Goal: Information Seeking & Learning: Compare options

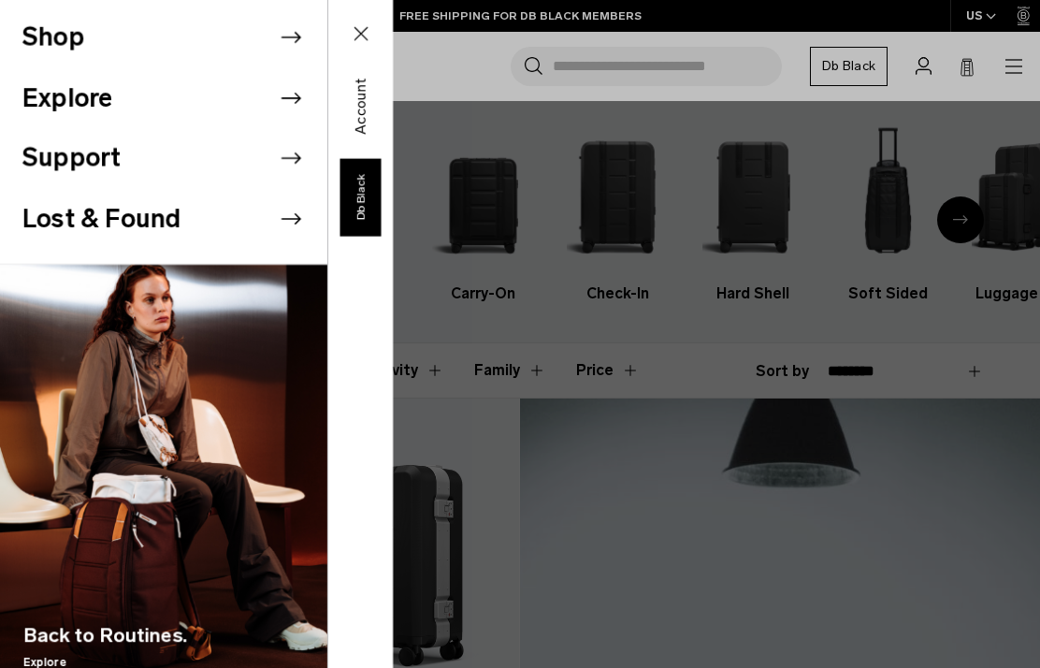
scroll to position [9, 0]
click at [56, 33] on button "Shop" at bounding box center [53, 38] width 62 height 38
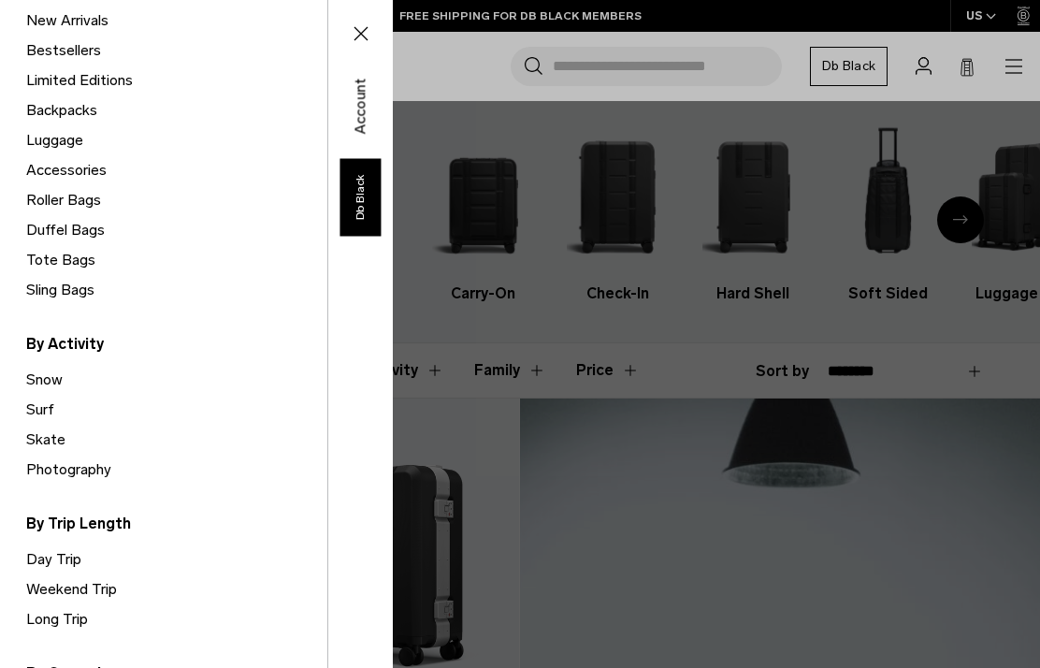
scroll to position [212, 0]
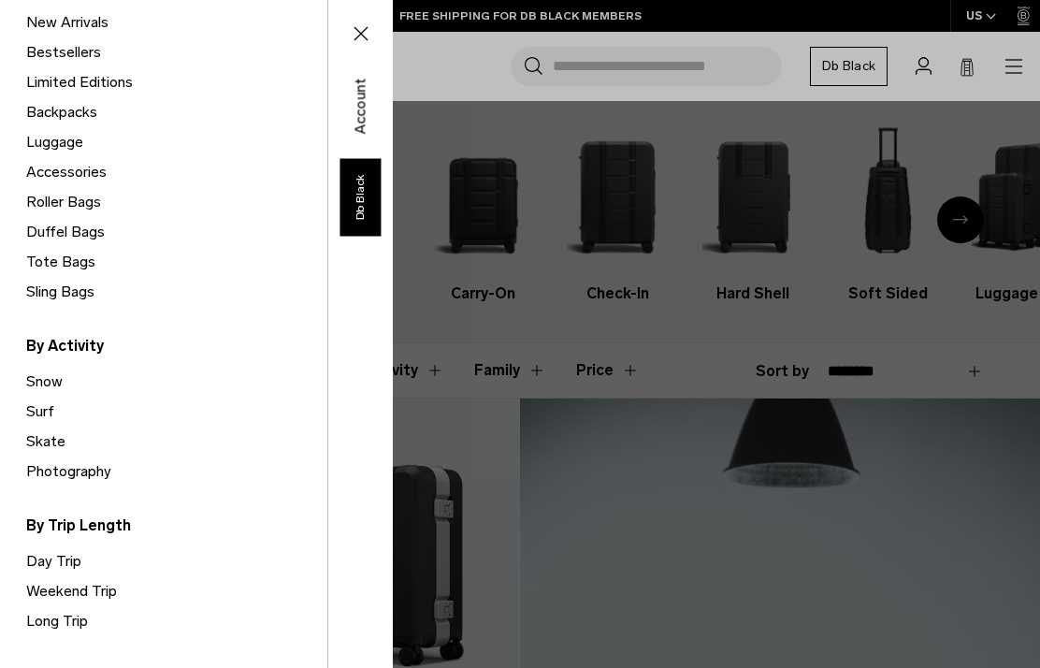
click at [65, 198] on link "Roller Bags" at bounding box center [176, 202] width 301 height 30
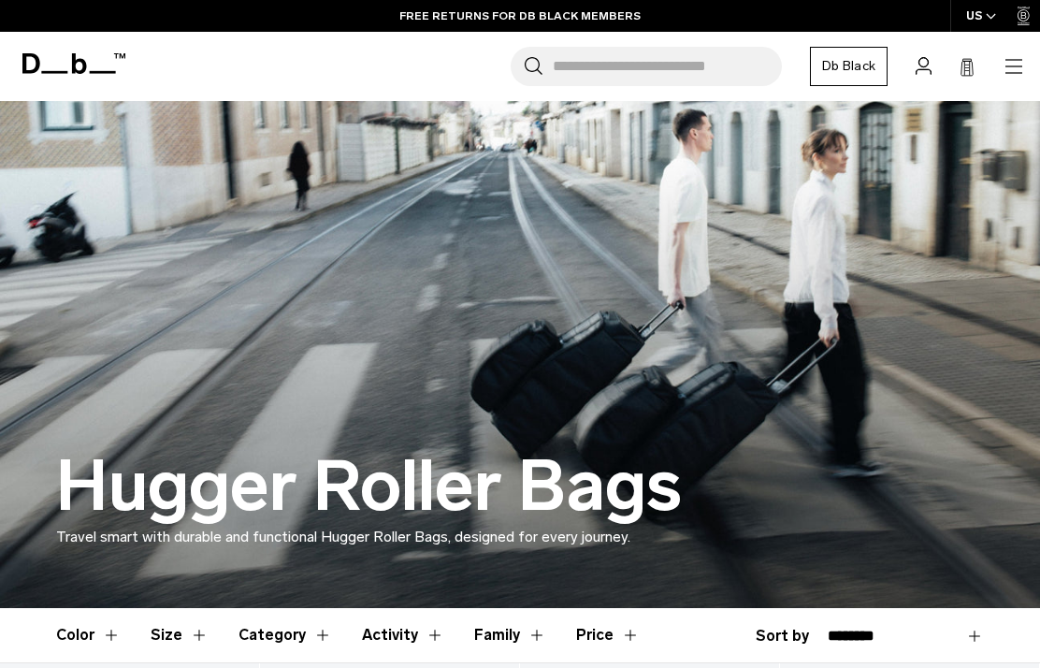
click at [1006, 61] on icon "button" at bounding box center [1013, 66] width 22 height 22
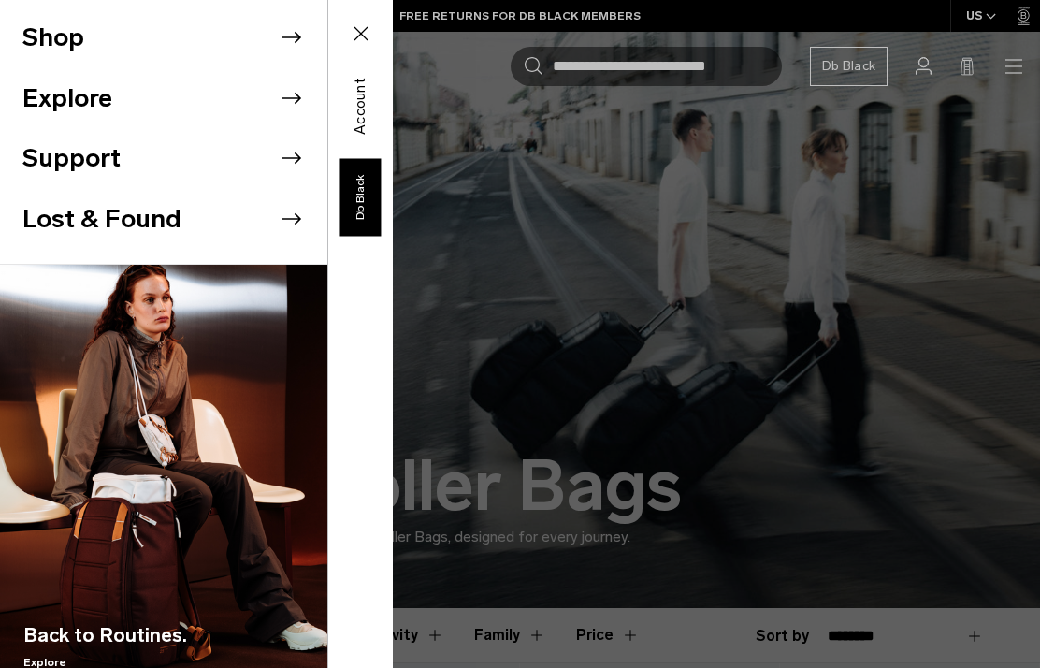
click at [47, 23] on button "Shop" at bounding box center [53, 38] width 62 height 38
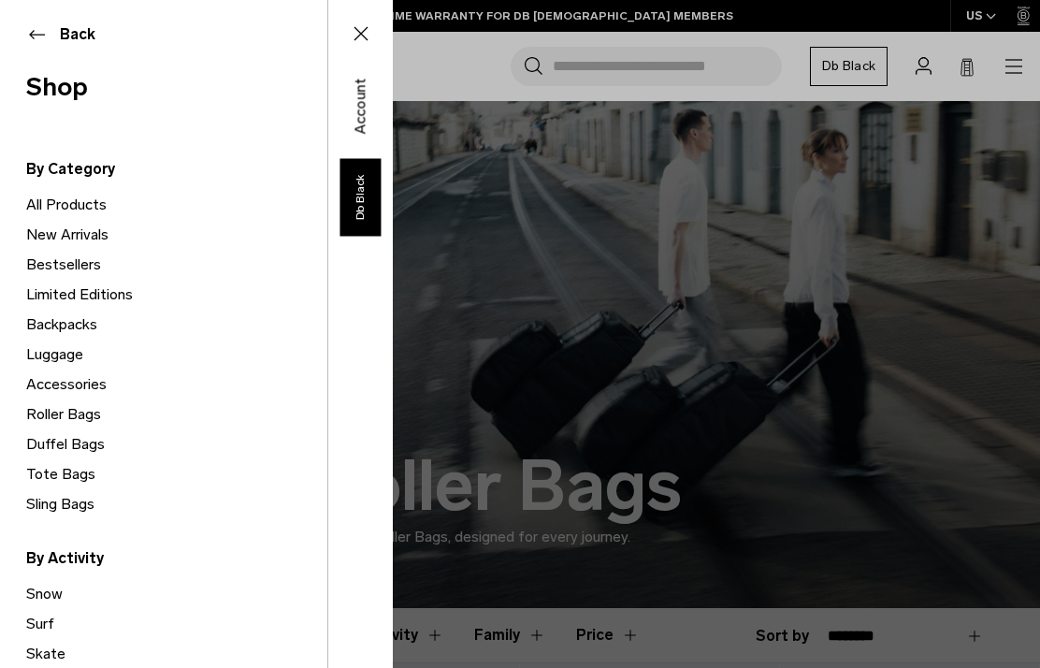
click at [50, 348] on link "Luggage" at bounding box center [176, 354] width 301 height 30
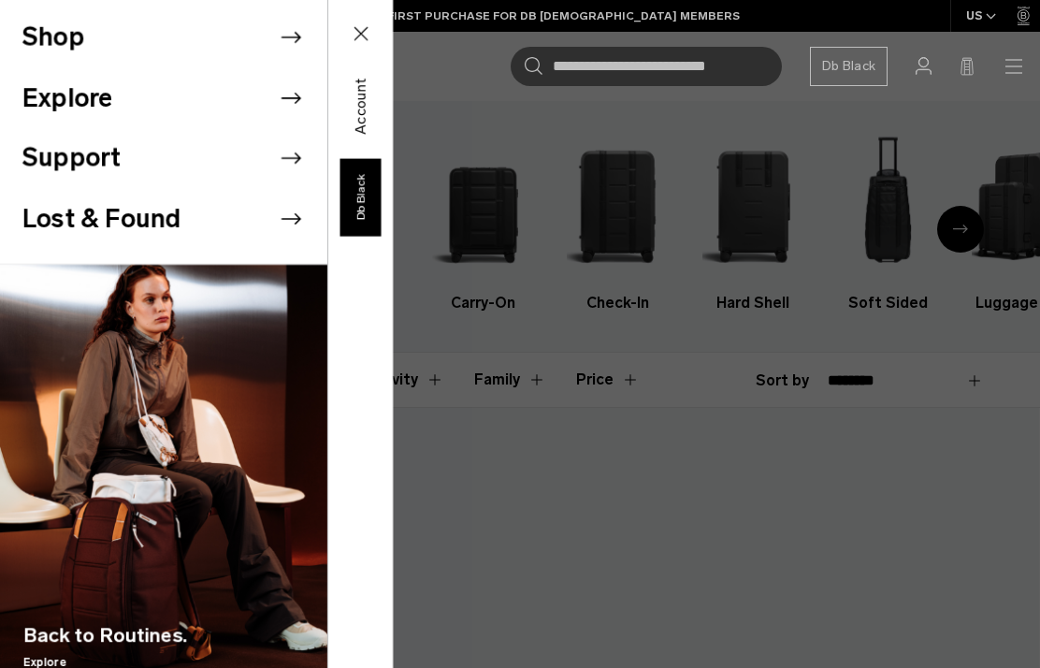
click at [53, 53] on button "Shop" at bounding box center [53, 38] width 62 height 38
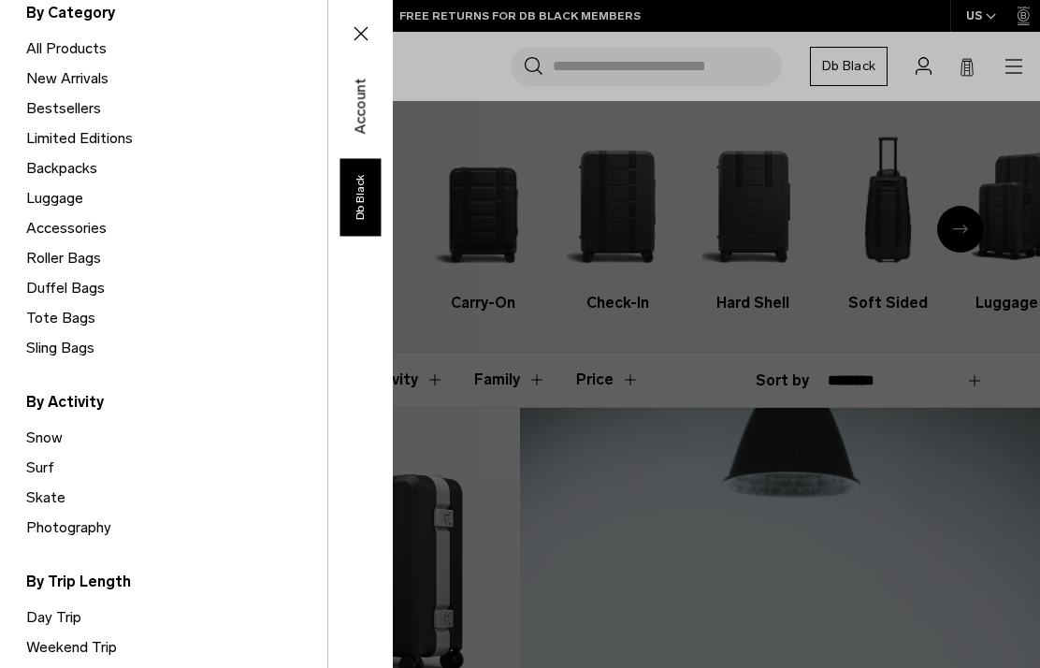
scroll to position [158, 0]
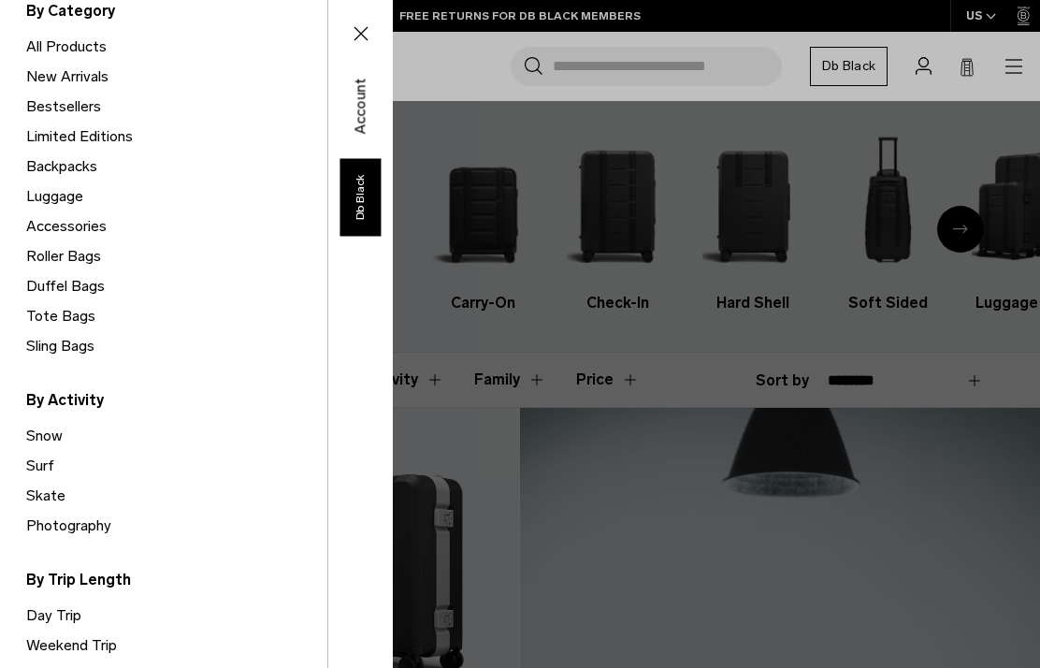
click at [53, 436] on link "Snow" at bounding box center [176, 436] width 301 height 30
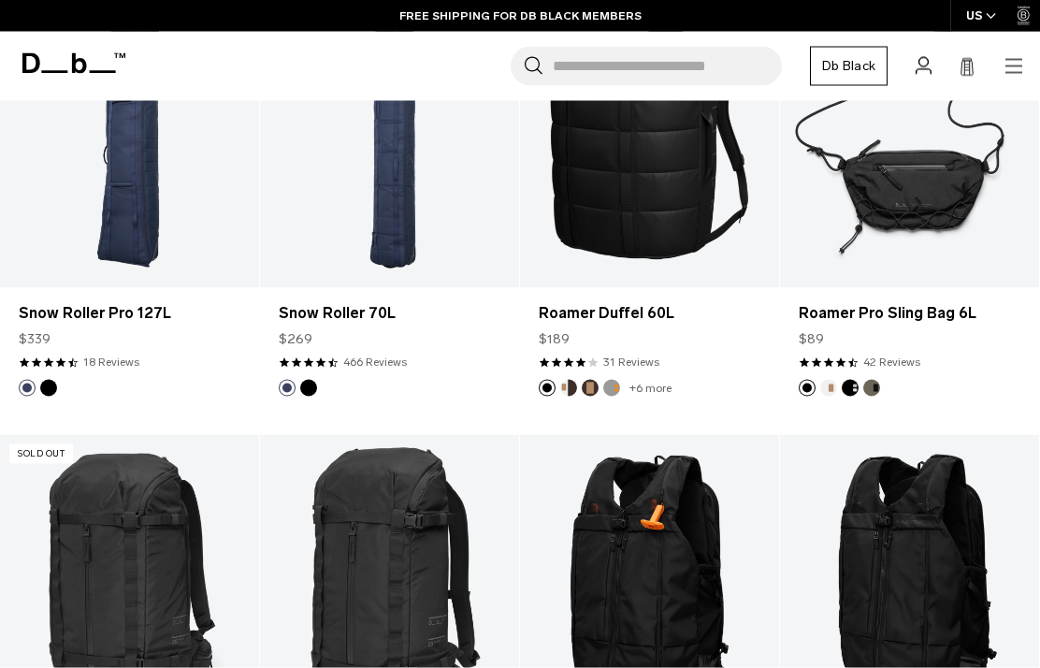
scroll to position [843, 0]
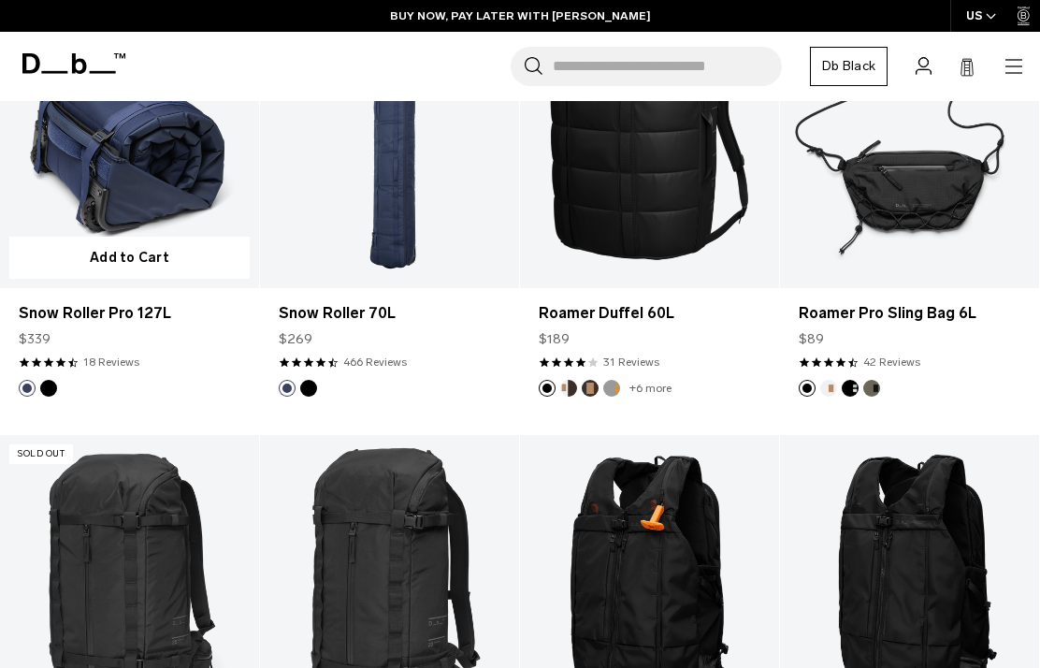
click at [149, 237] on button "Add to Cart" at bounding box center [129, 258] width 240 height 42
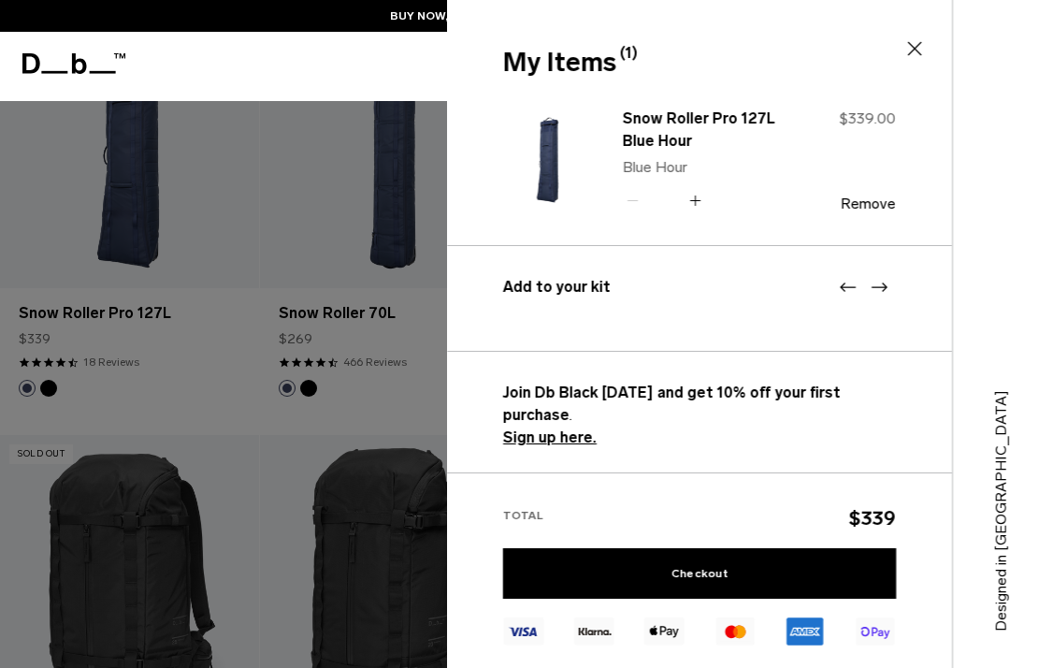
click at [868, 210] on button "Remove" at bounding box center [868, 203] width 55 height 17
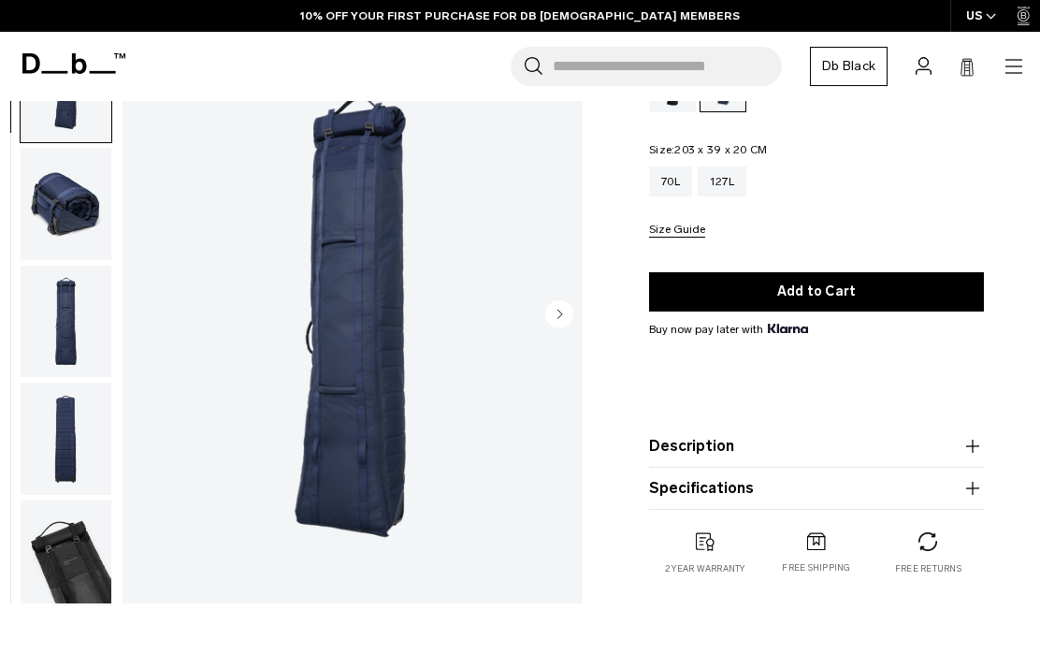
click at [566, 309] on circle "Next slide" at bounding box center [559, 313] width 28 height 28
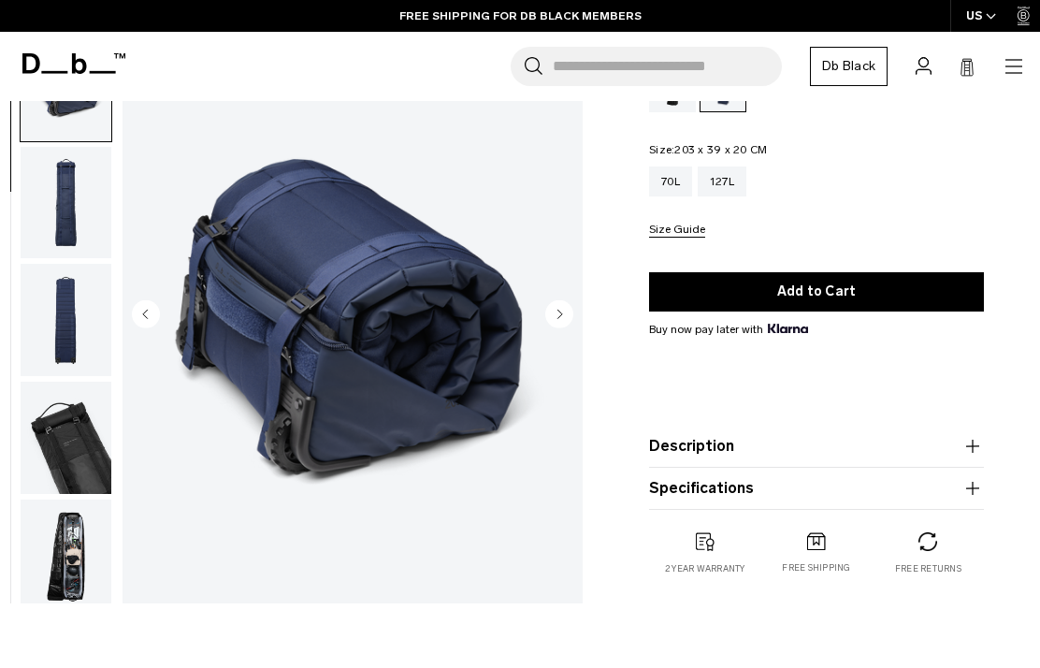
click at [562, 319] on circle "Next slide" at bounding box center [559, 313] width 28 height 28
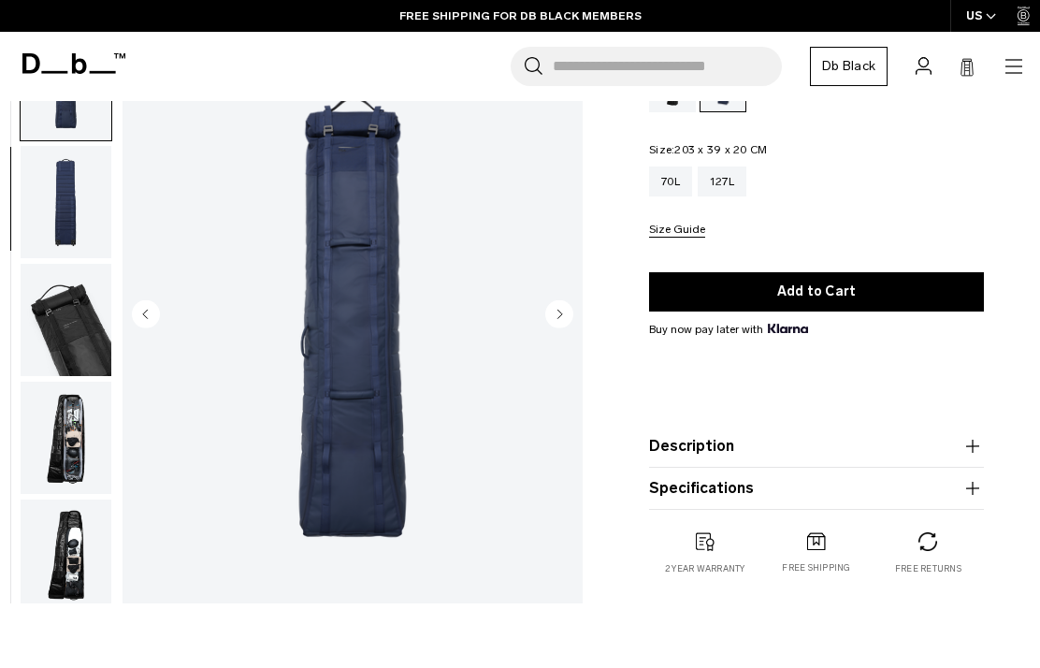
click at [557, 323] on circle "Next slide" at bounding box center [559, 313] width 28 height 28
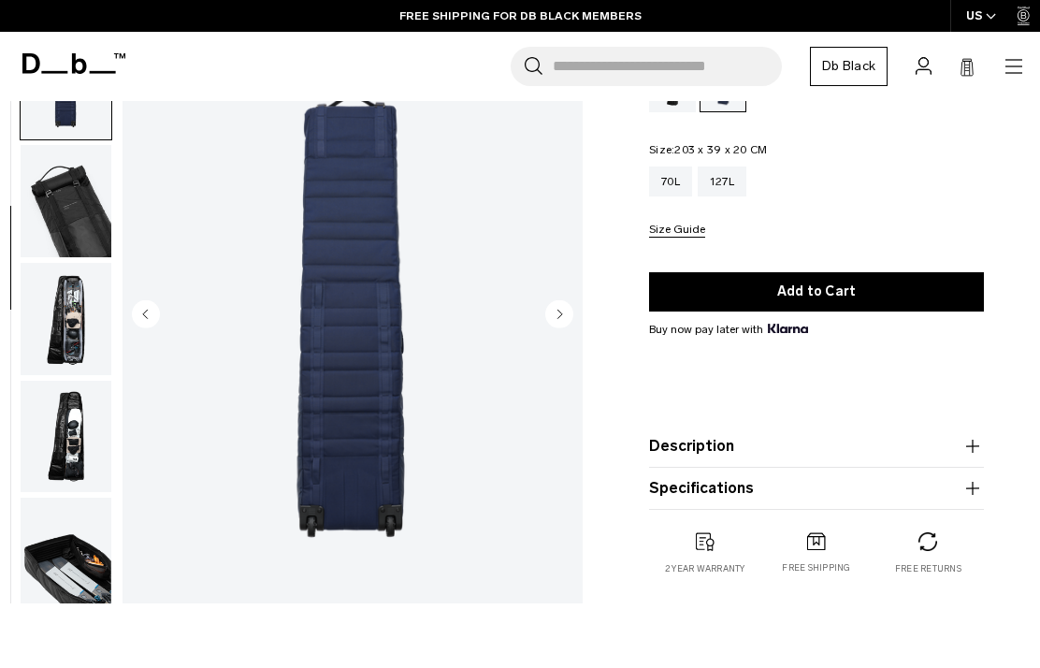
click at [558, 320] on circle "Next slide" at bounding box center [559, 313] width 28 height 28
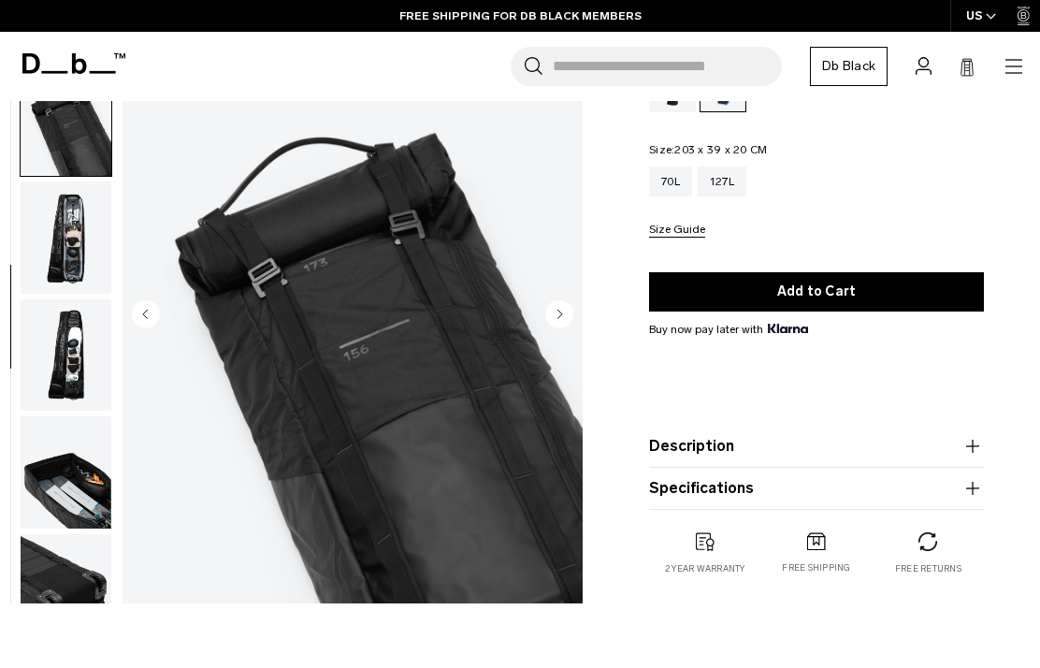
scroll to position [474, 0]
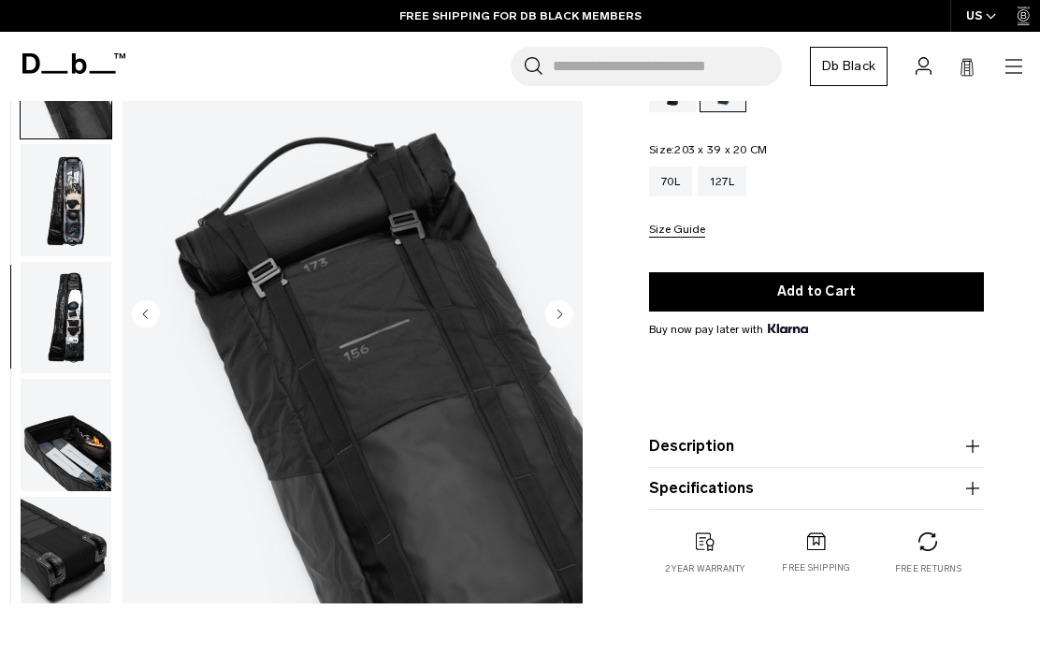
click at [566, 315] on circle "Next slide" at bounding box center [559, 313] width 28 height 28
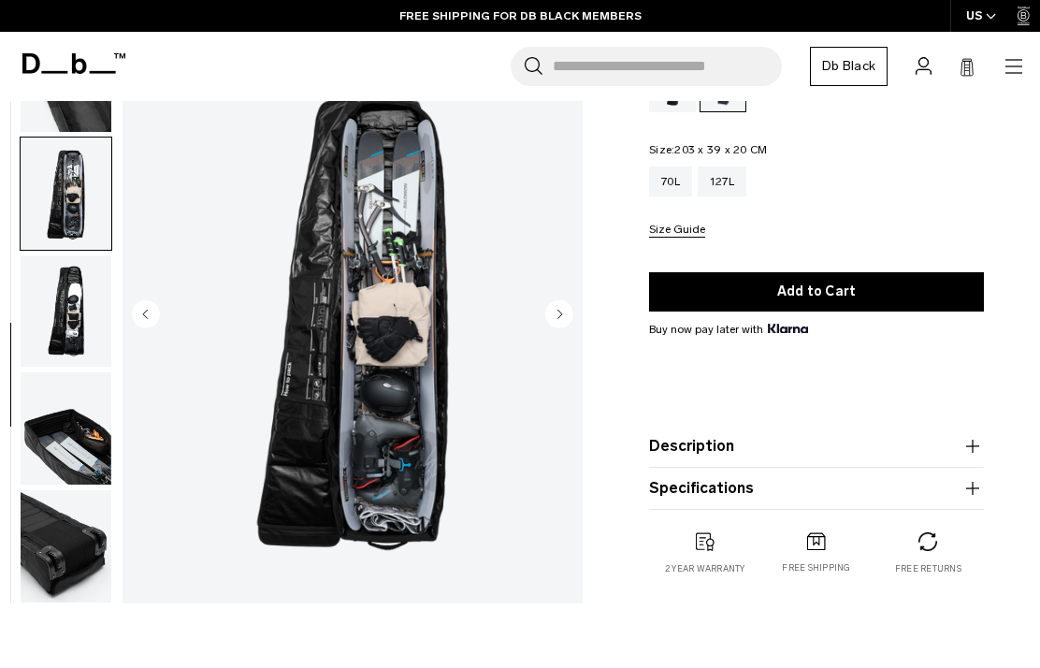
scroll to position [488, 0]
click at [557, 321] on circle "Next slide" at bounding box center [559, 313] width 28 height 28
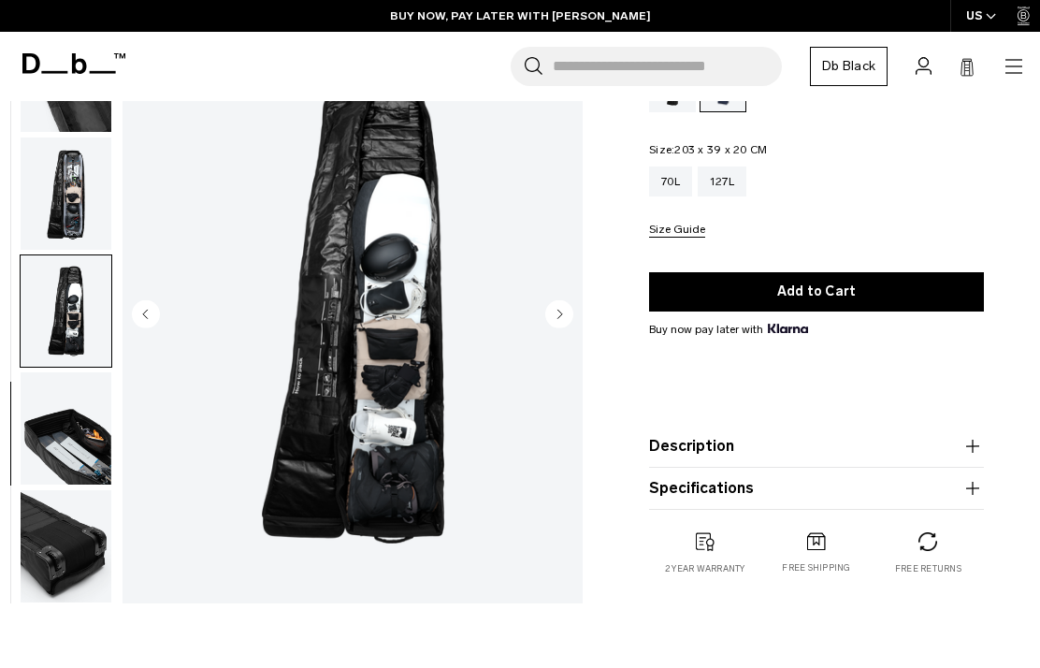
click at [568, 332] on img "7 / 9" at bounding box center [352, 315] width 460 height 574
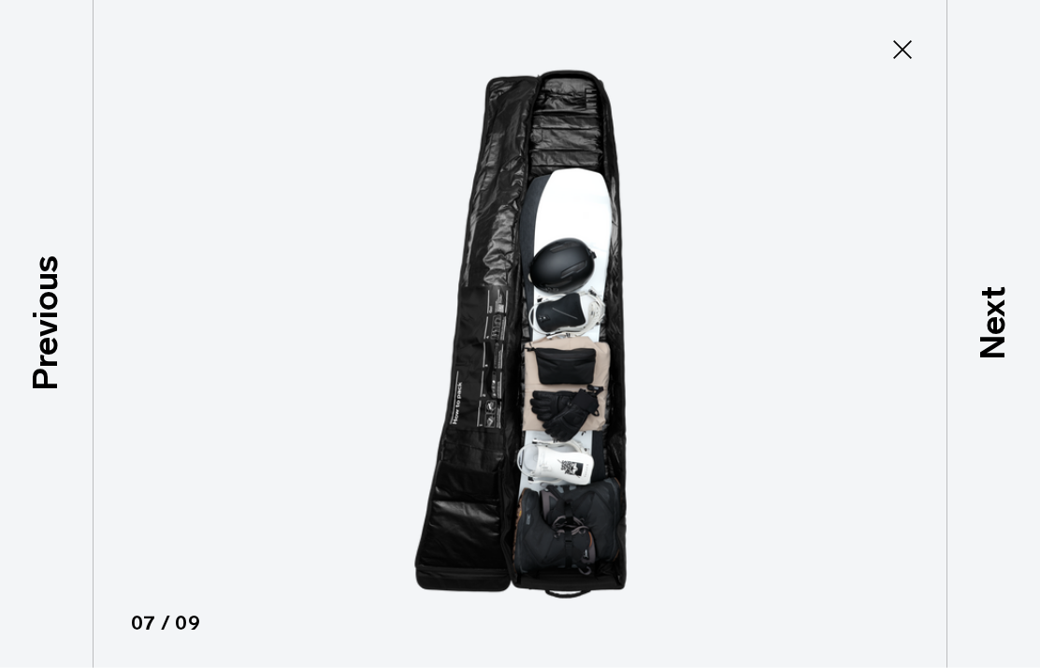
click at [906, 56] on icon at bounding box center [902, 50] width 30 height 30
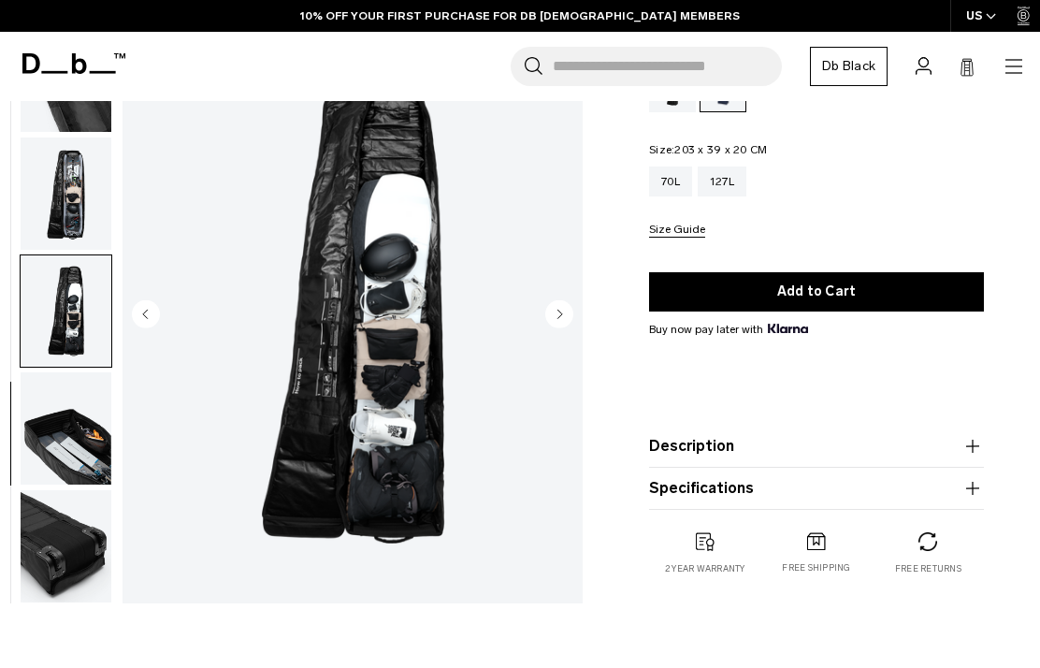
click at [564, 307] on circle "Next slide" at bounding box center [559, 313] width 28 height 28
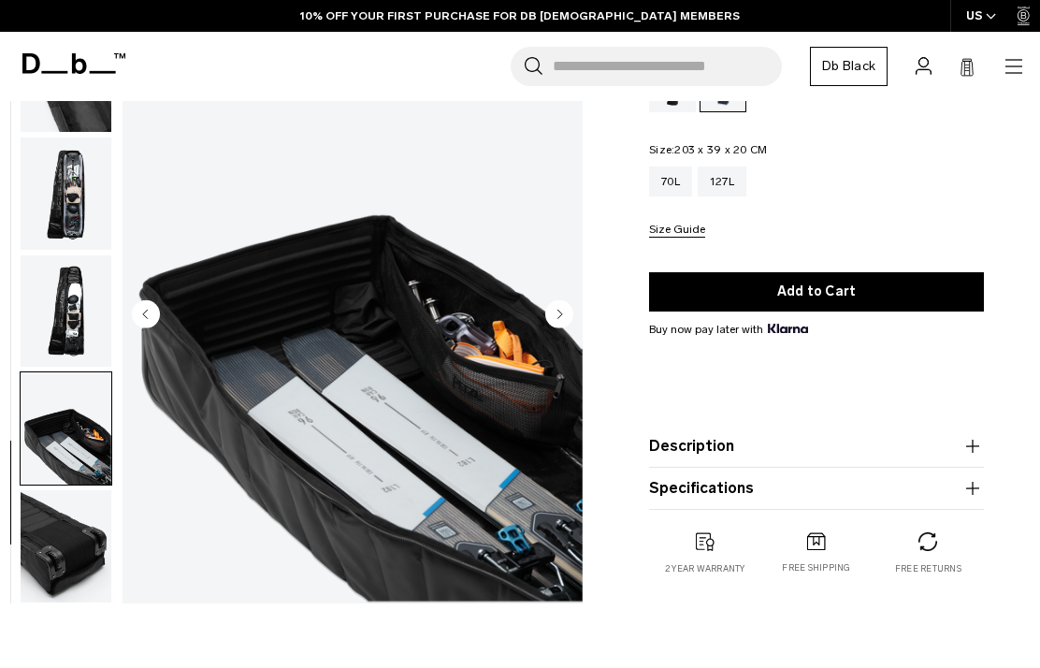
click at [566, 314] on circle "Next slide" at bounding box center [559, 313] width 28 height 28
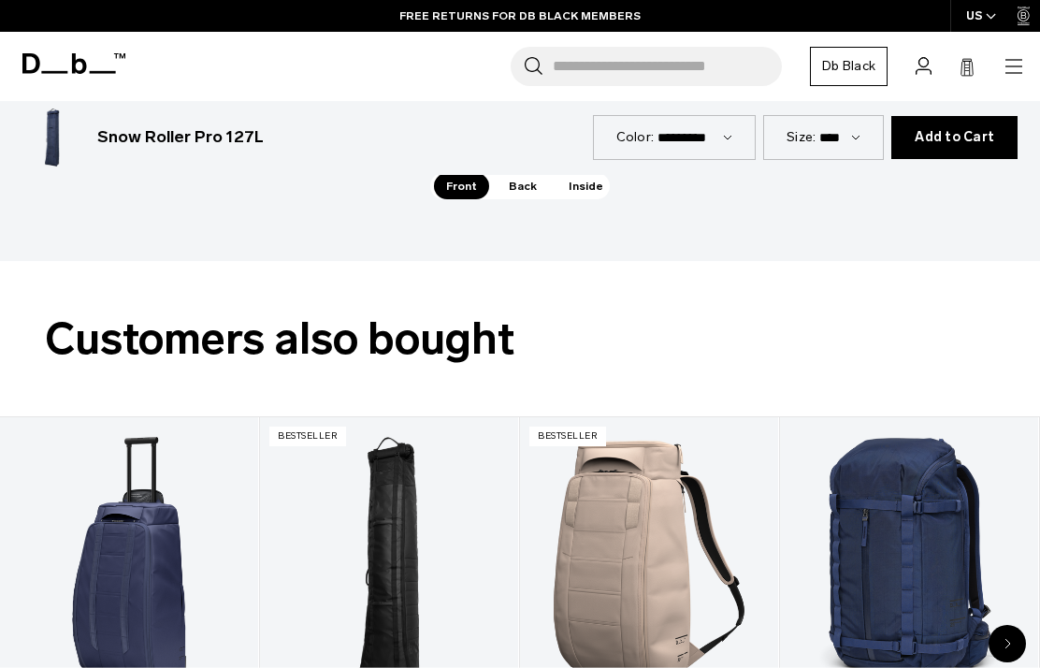
scroll to position [3110, 0]
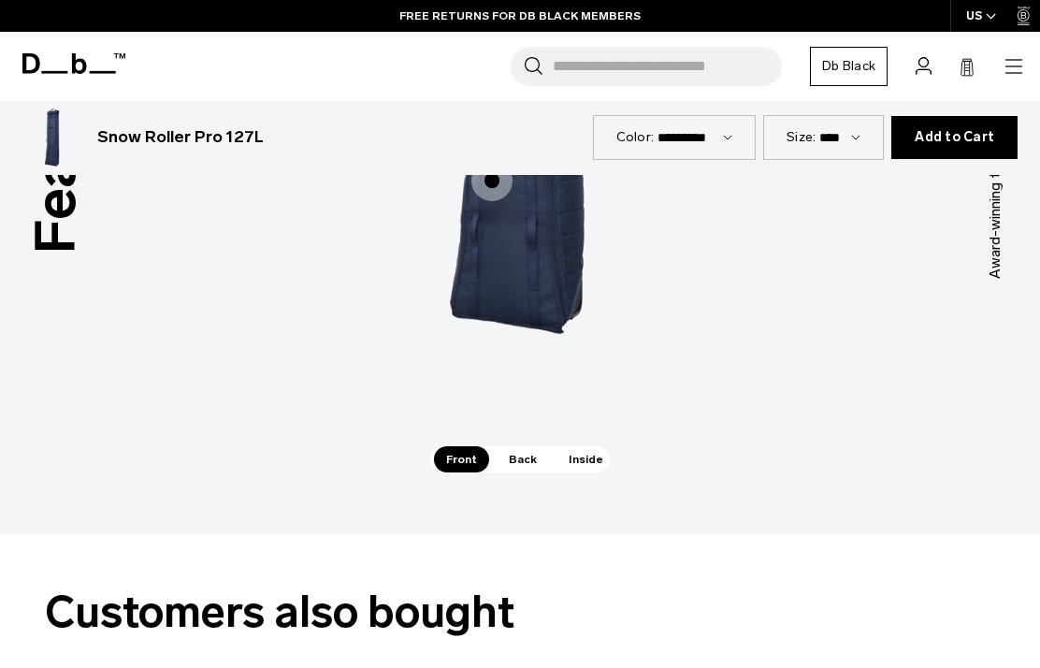
click at [598, 446] on span "Inside" at bounding box center [585, 459] width 59 height 26
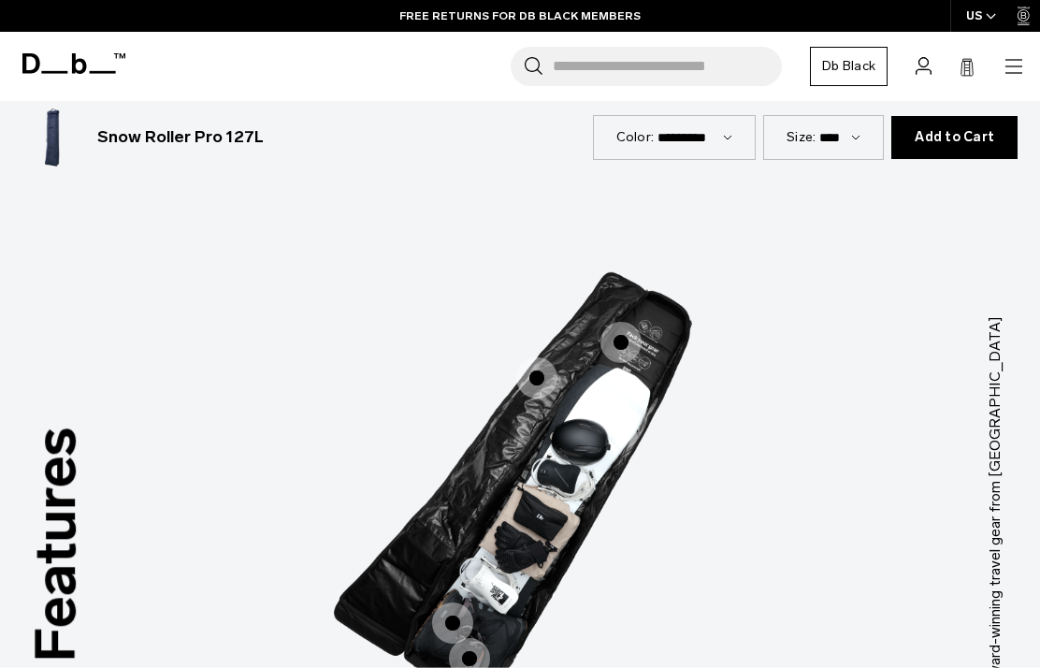
scroll to position [2697, 0]
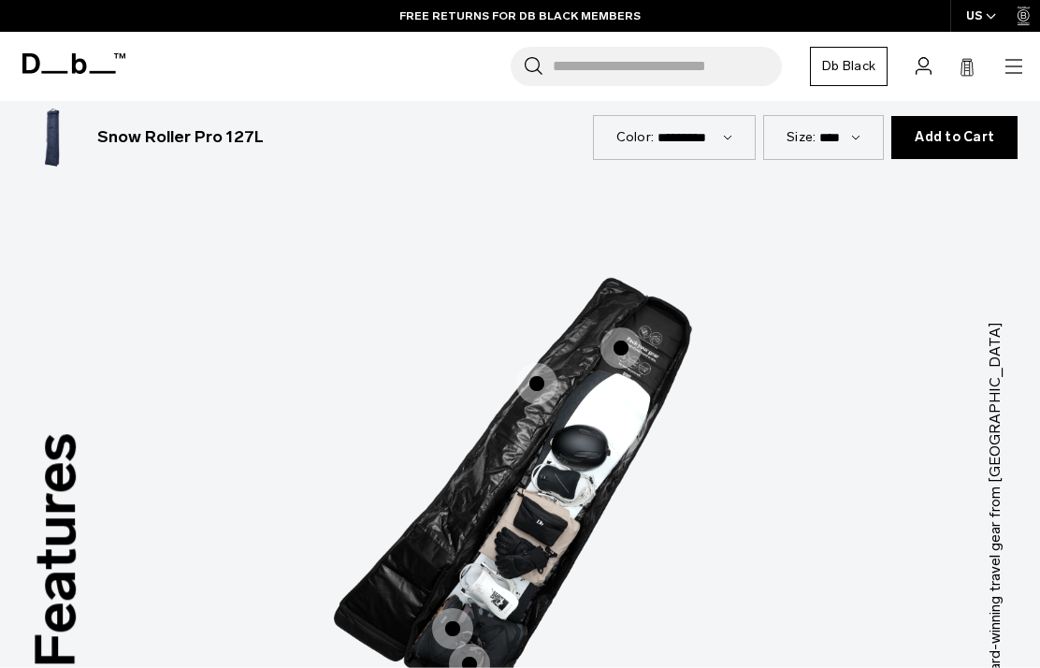
click at [622, 327] on span "3 / 3" at bounding box center [620, 347] width 41 height 41
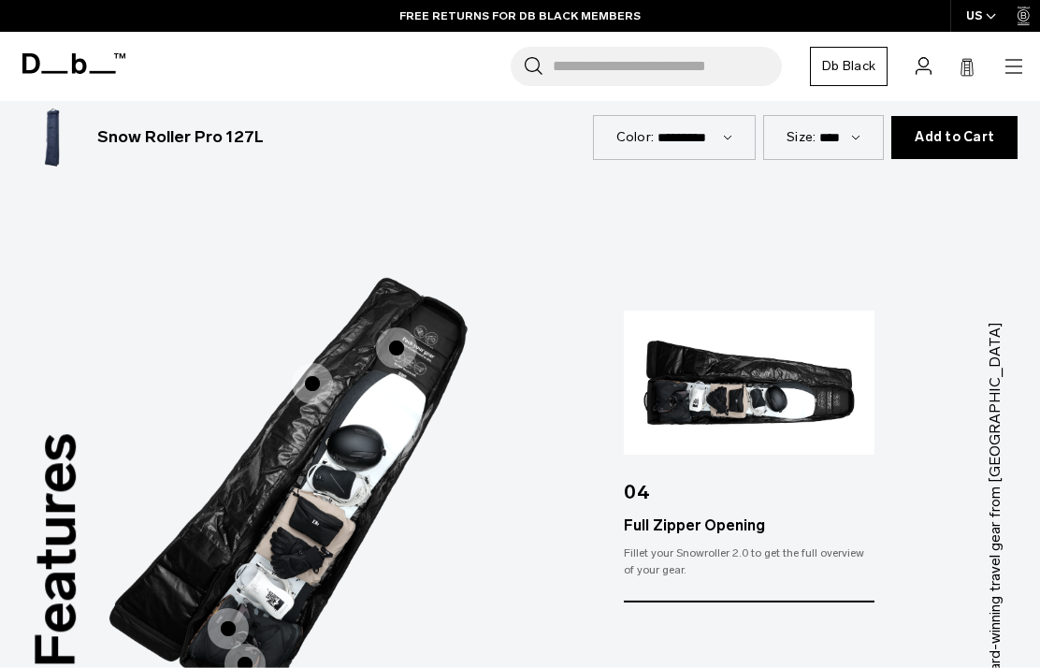
click at [304, 363] on span "3 / 3" at bounding box center [312, 383] width 41 height 41
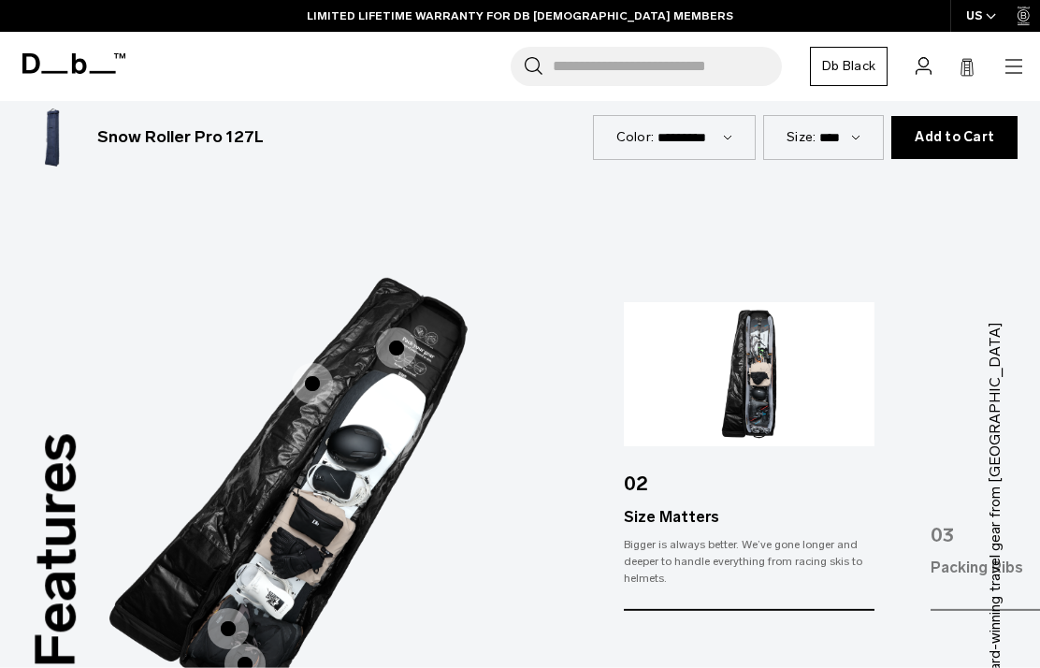
scroll to position [2703, 0]
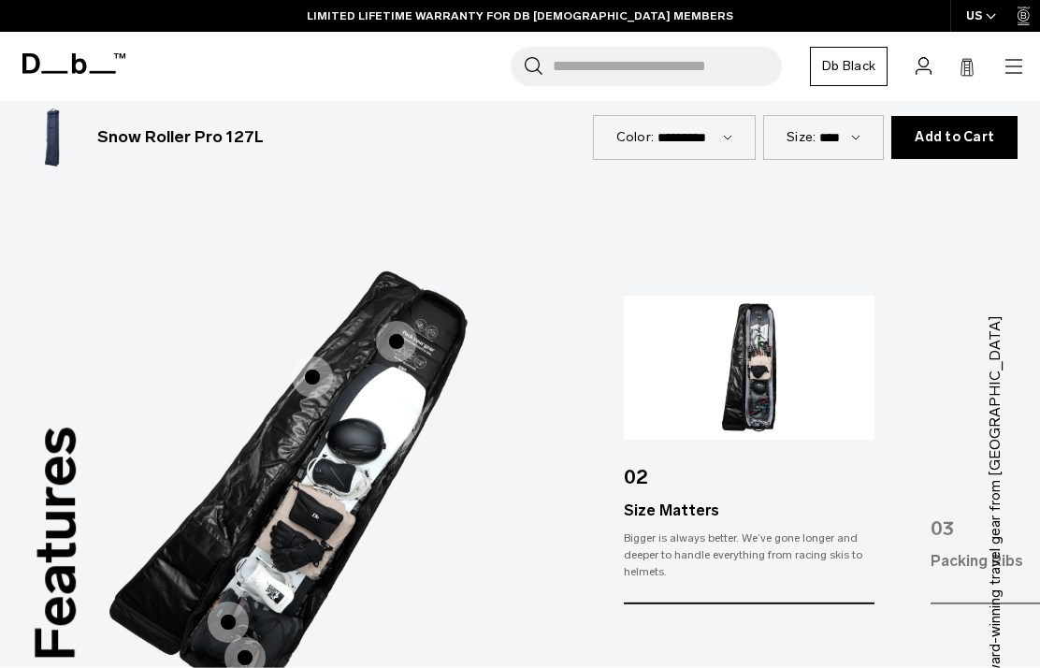
click at [211, 601] on span "3 / 3" at bounding box center [228, 621] width 41 height 41
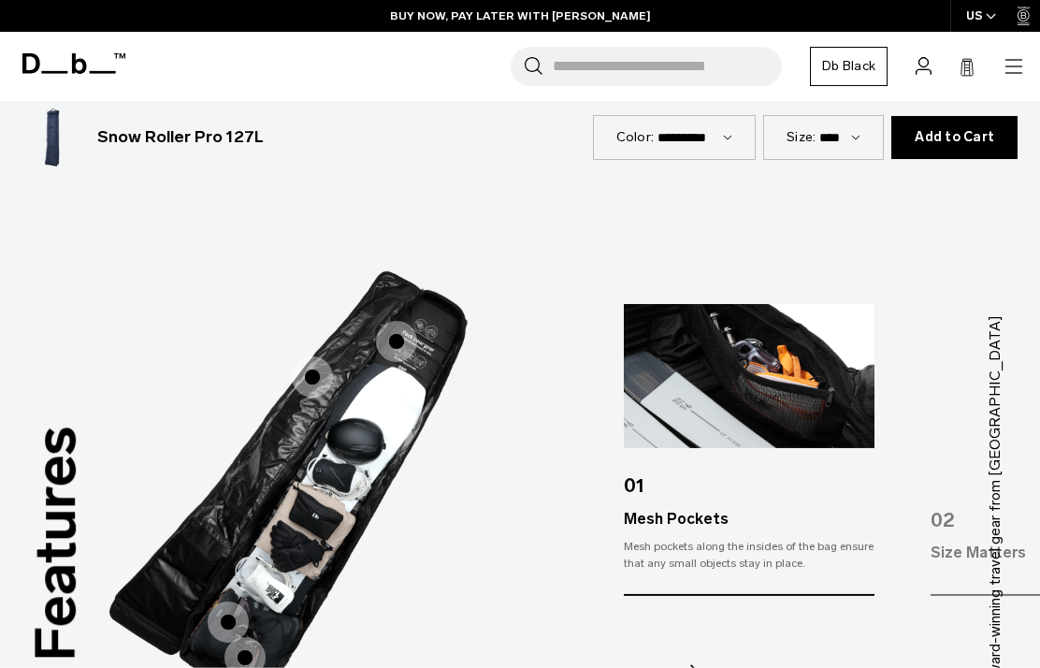
click at [247, 637] on span "3 / 3" at bounding box center [244, 657] width 41 height 41
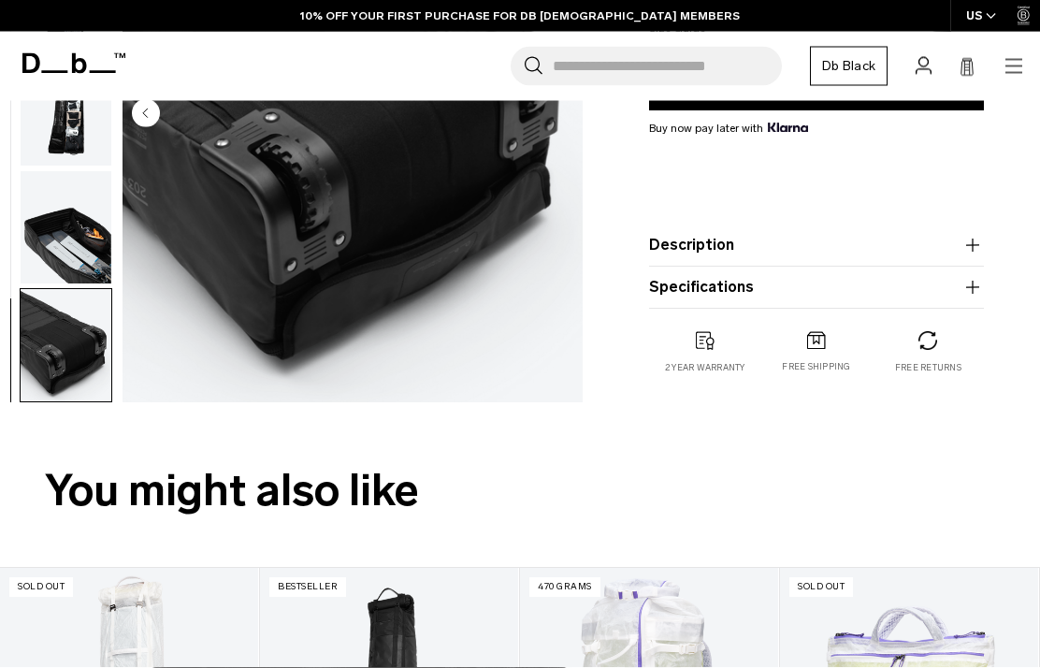
scroll to position [0, 0]
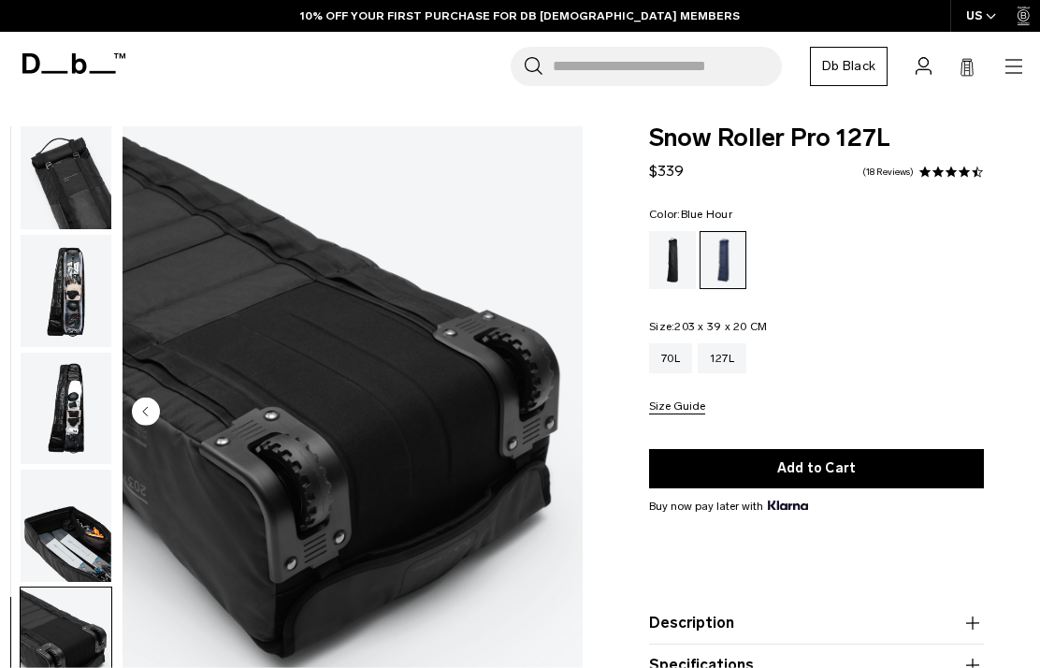
click at [660, 267] on div "Black Out" at bounding box center [673, 260] width 48 height 58
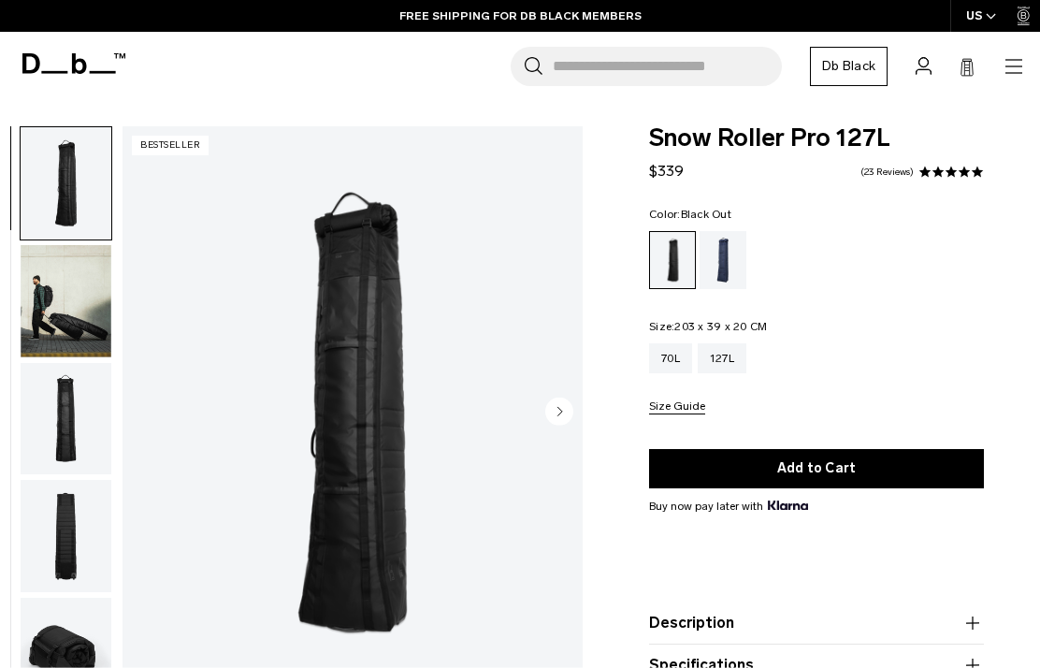
click at [1023, 72] on icon "button" at bounding box center [1013, 66] width 22 height 22
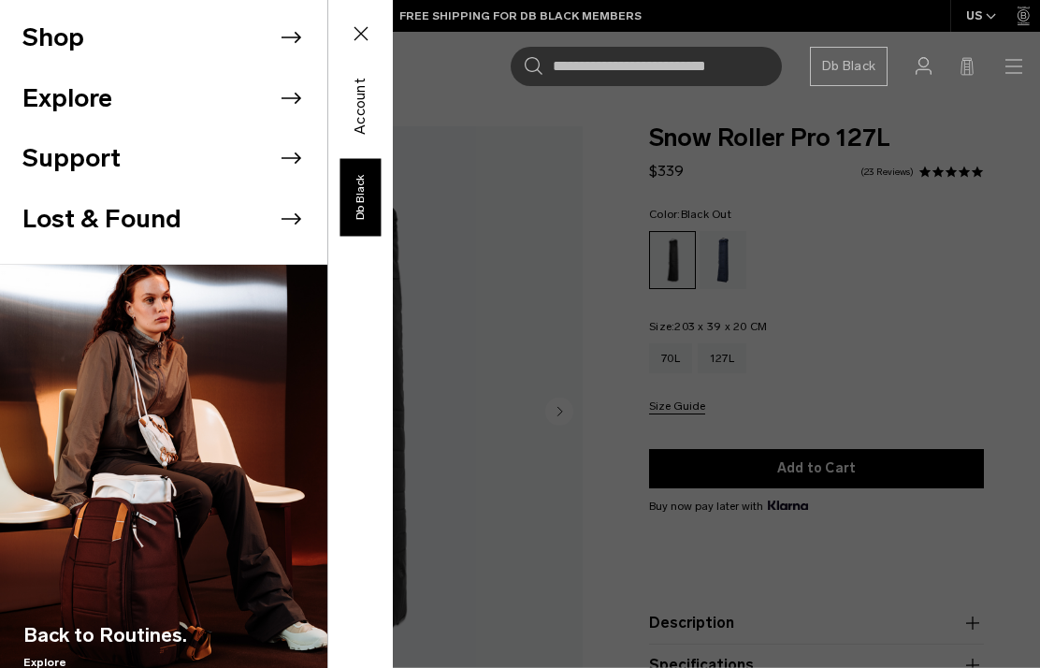
click at [51, 33] on button "Shop" at bounding box center [53, 38] width 62 height 38
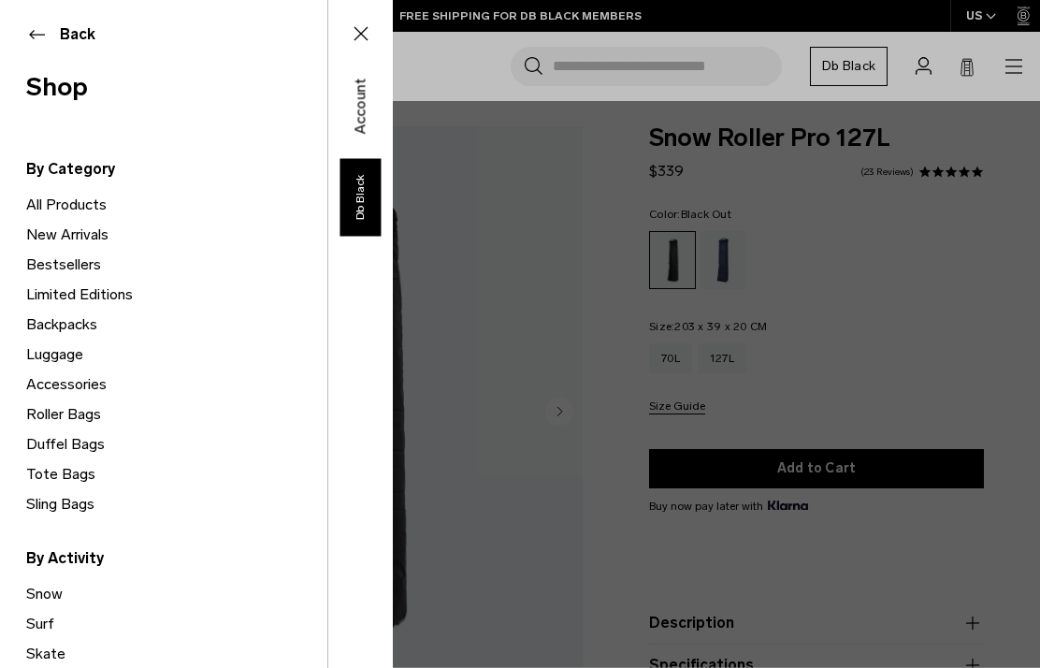
click at [61, 195] on link "All Products" at bounding box center [176, 205] width 301 height 30
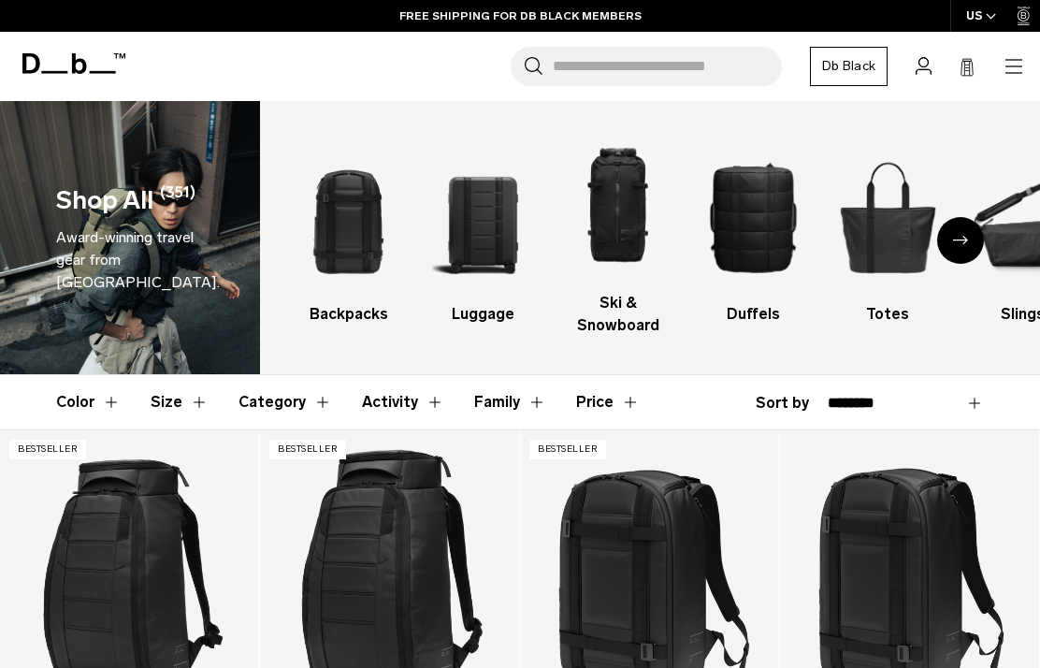
select select "**********"
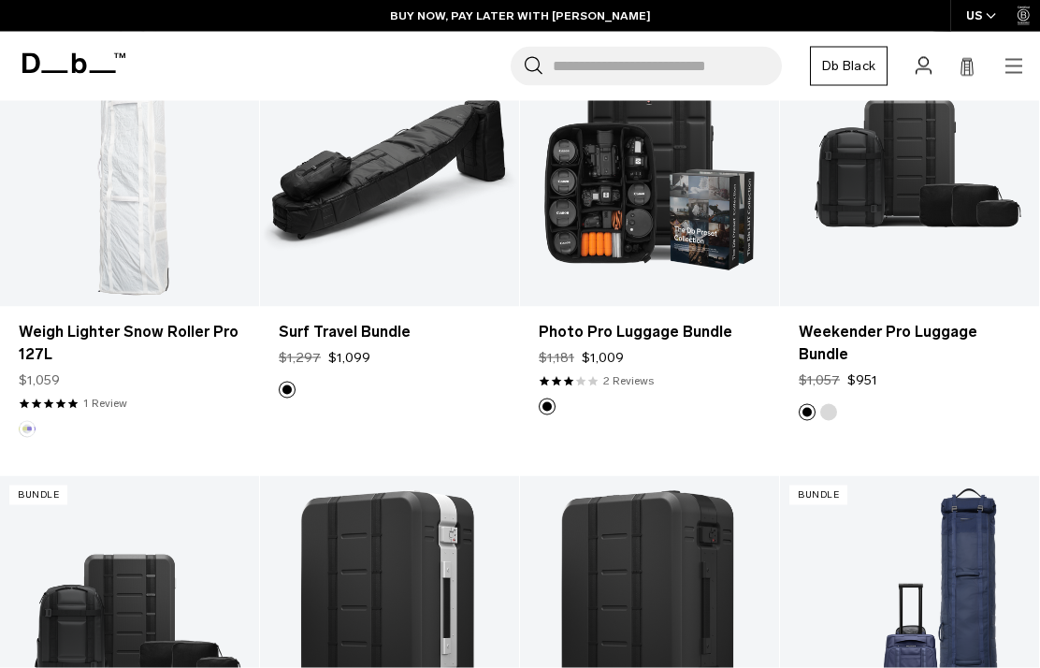
scroll to position [849, 0]
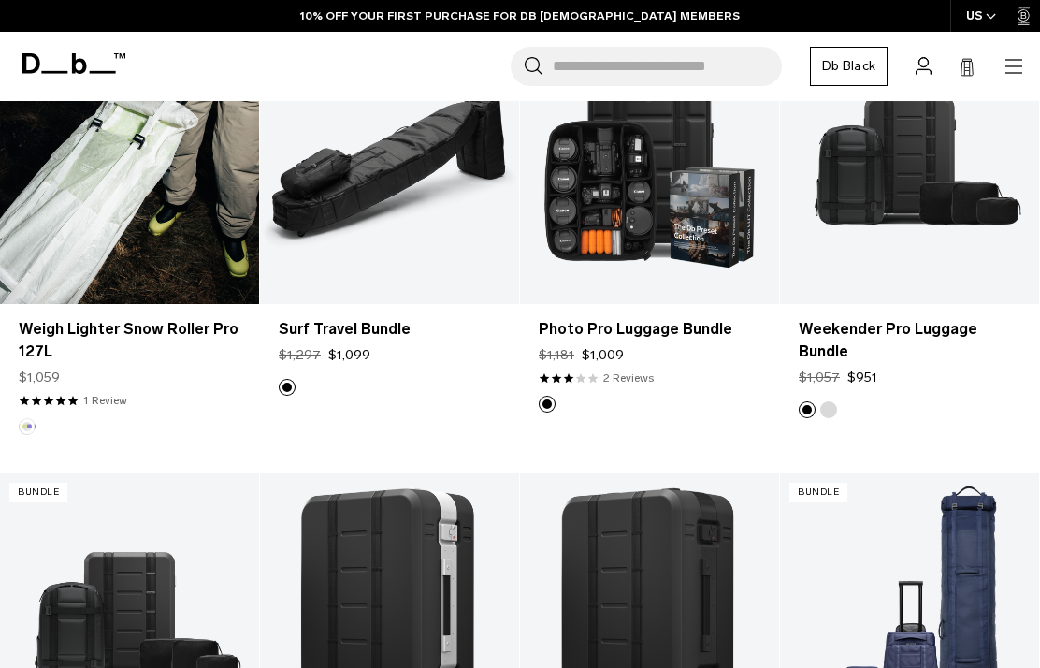
click at [86, 363] on link "Weigh Lighter Snow Roller Pro 127L" at bounding box center [130, 340] width 222 height 45
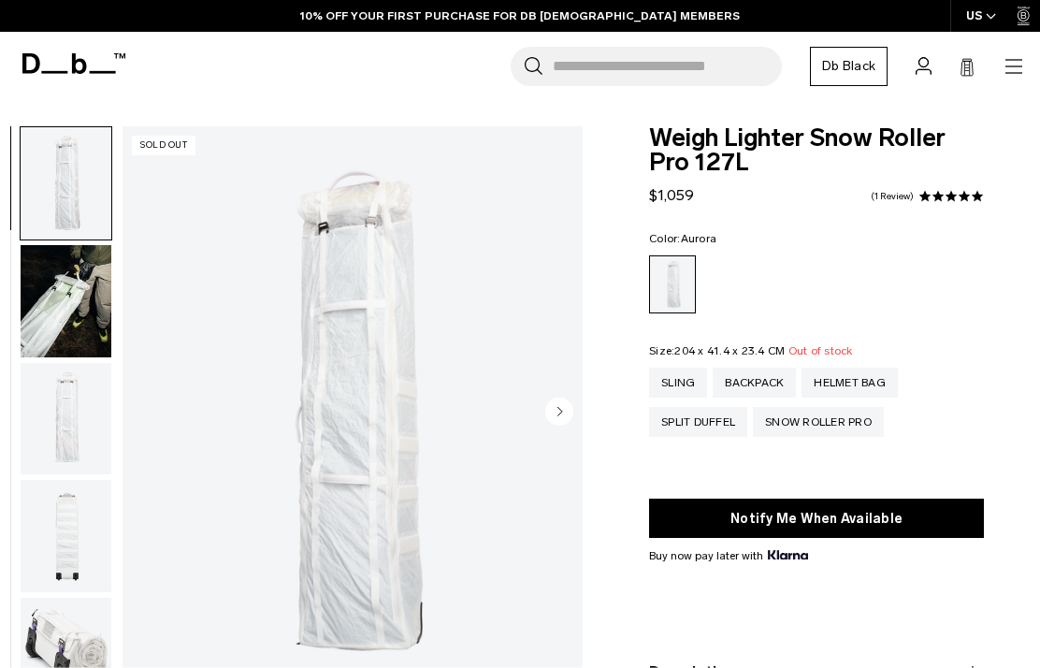
click at [21, 288] on img "button" at bounding box center [66, 301] width 91 height 112
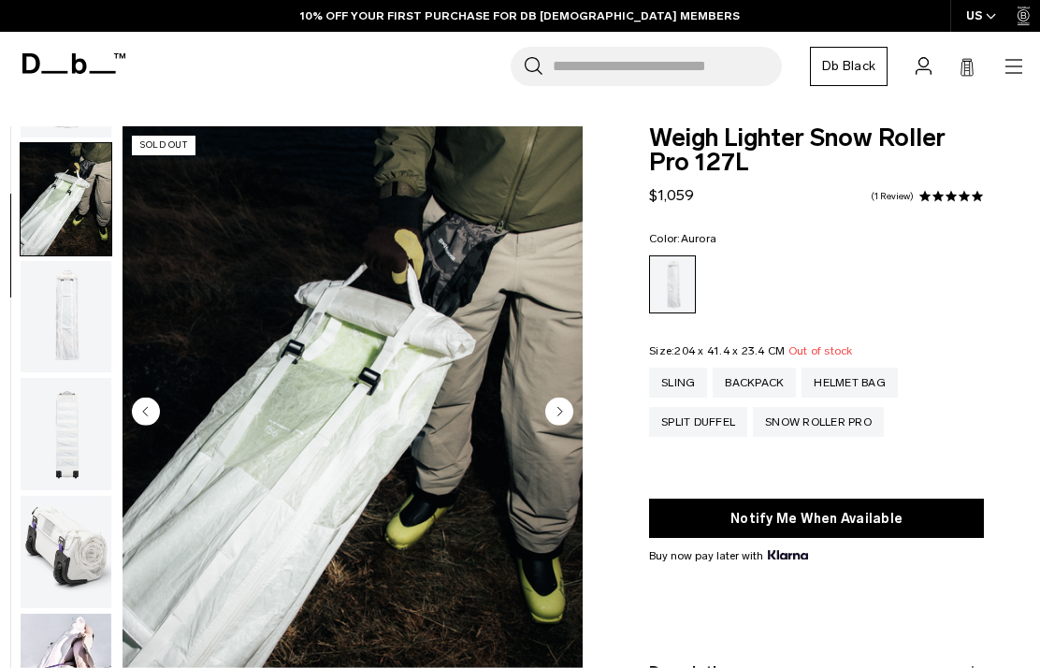
scroll to position [119, 0]
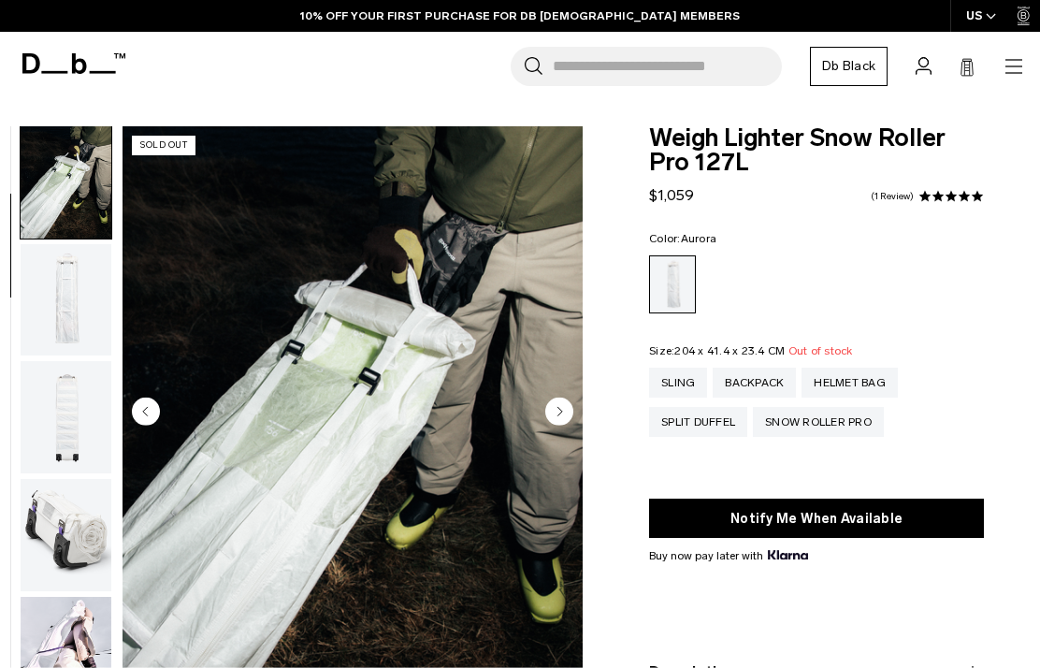
click at [46, 300] on img "button" at bounding box center [66, 300] width 91 height 112
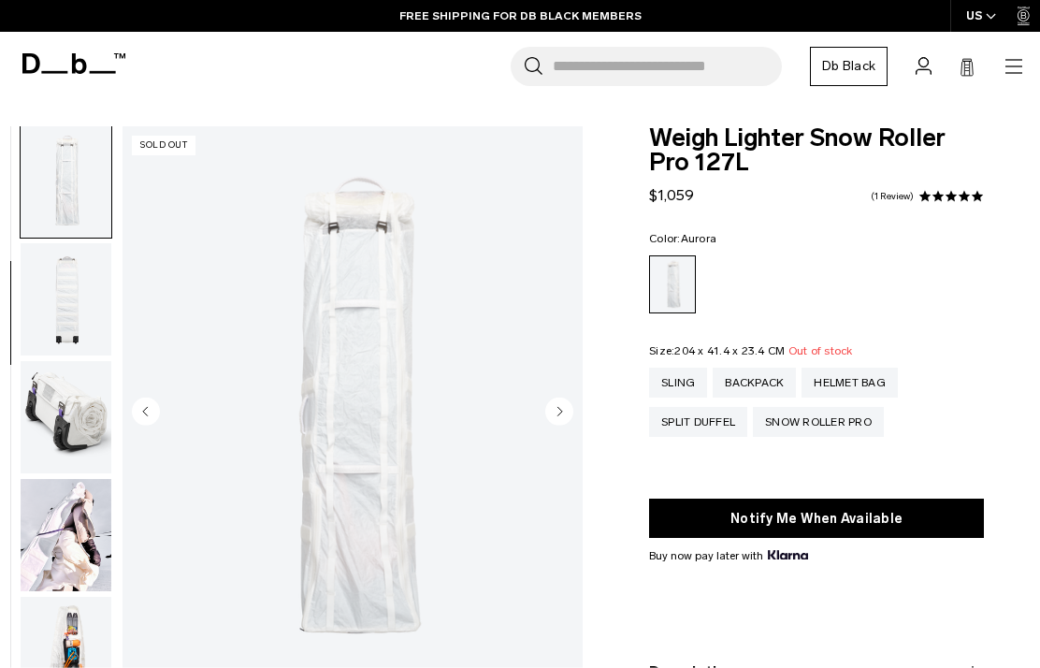
click at [68, 306] on img "button" at bounding box center [66, 299] width 91 height 112
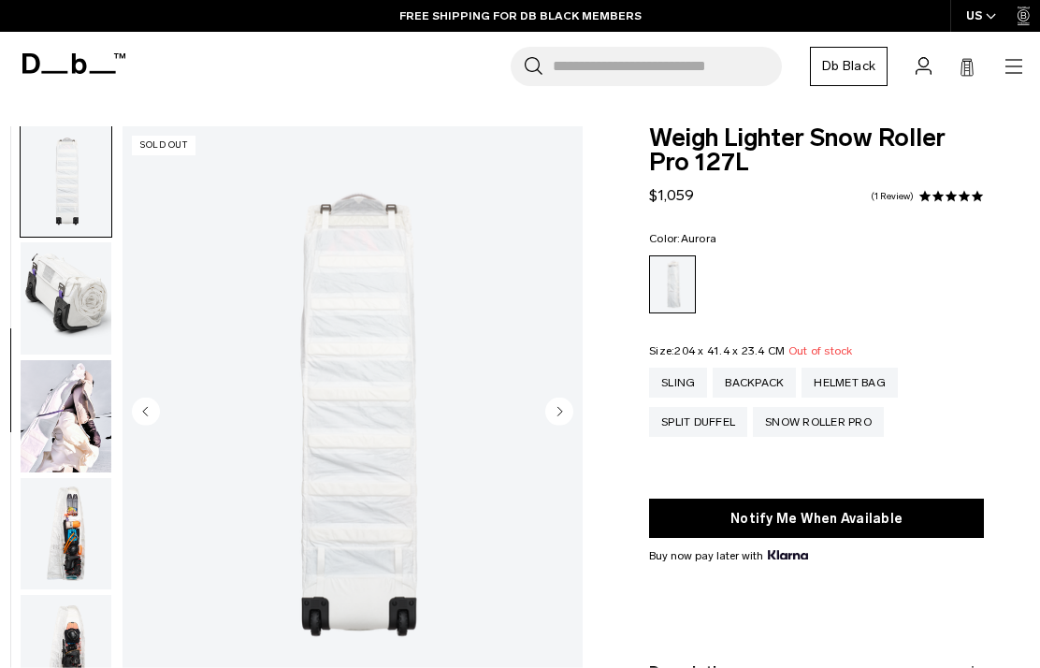
click at [60, 339] on img "button" at bounding box center [66, 298] width 91 height 112
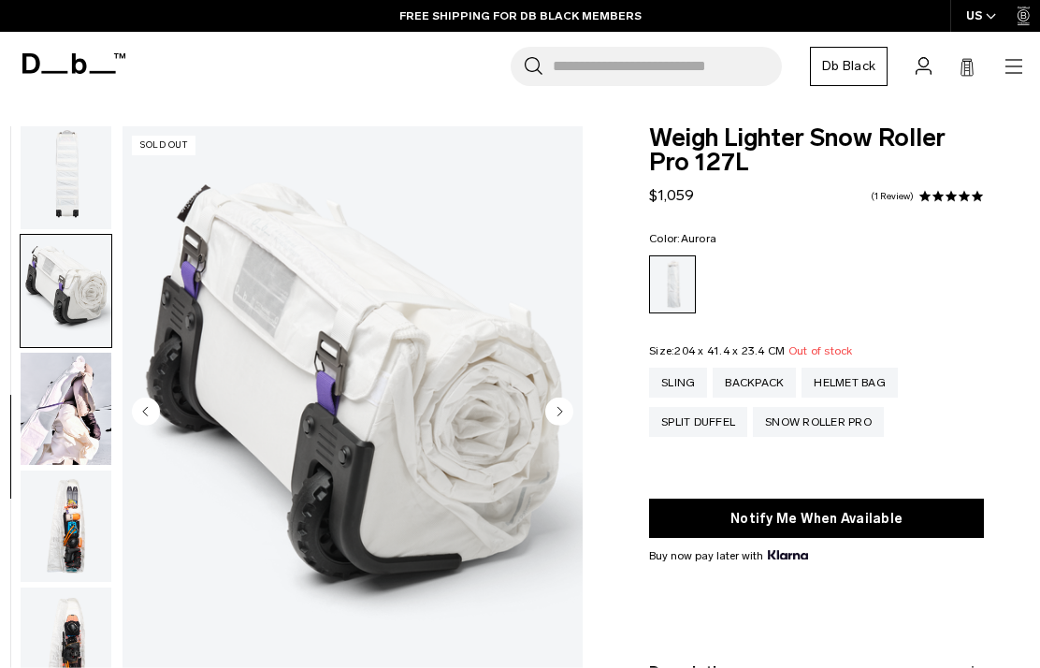
scroll to position [370, 0]
click at [30, 420] on img "button" at bounding box center [66, 409] width 91 height 112
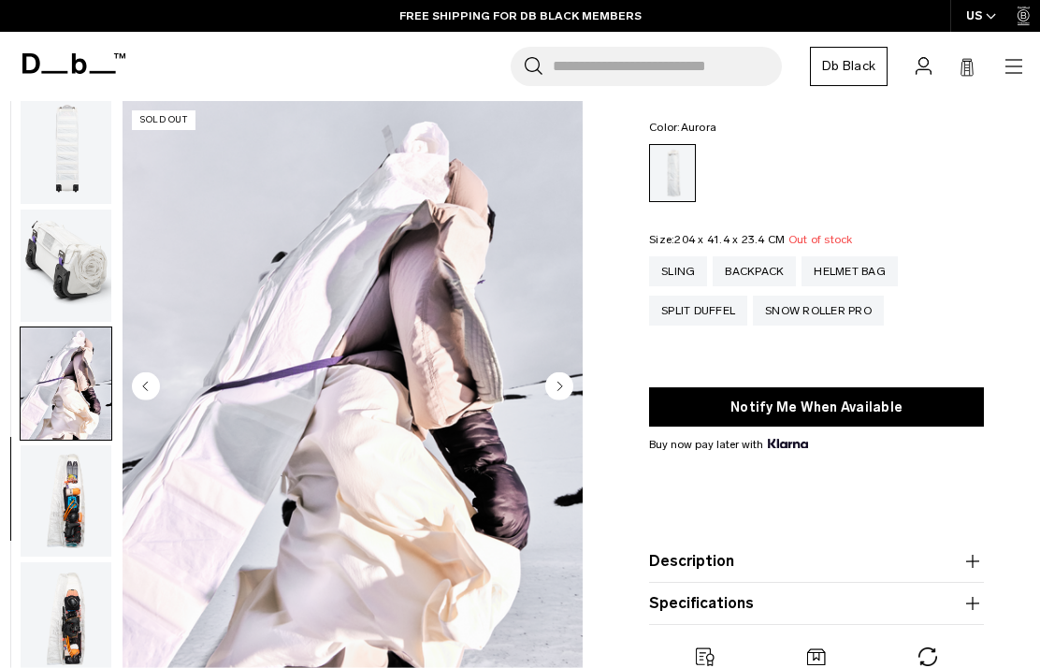
scroll to position [115, 0]
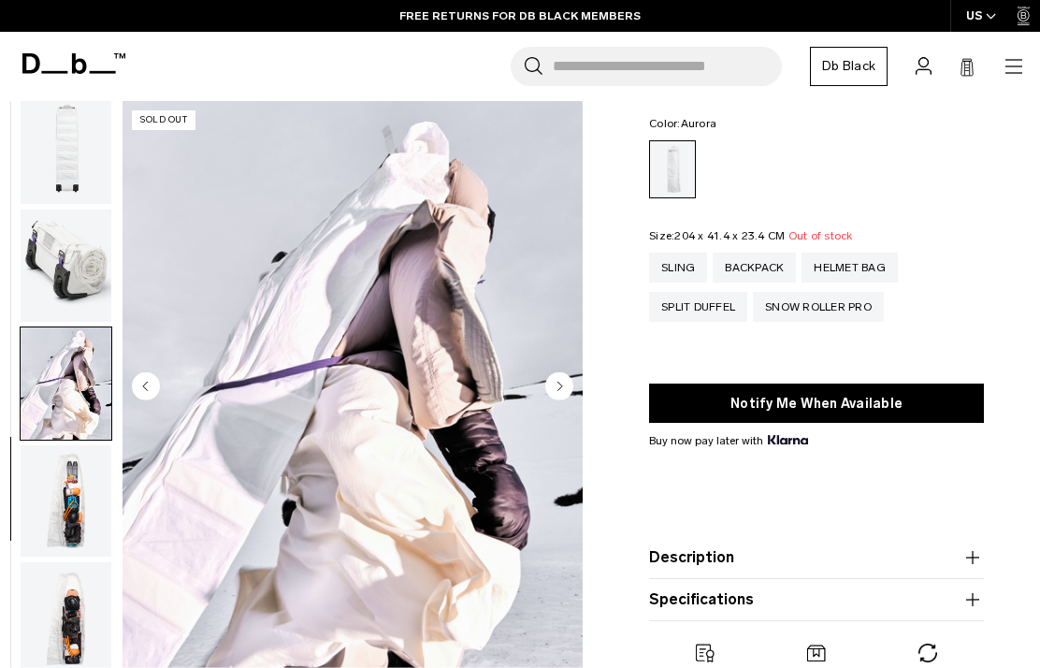
click at [565, 390] on circle "Next slide" at bounding box center [559, 386] width 28 height 28
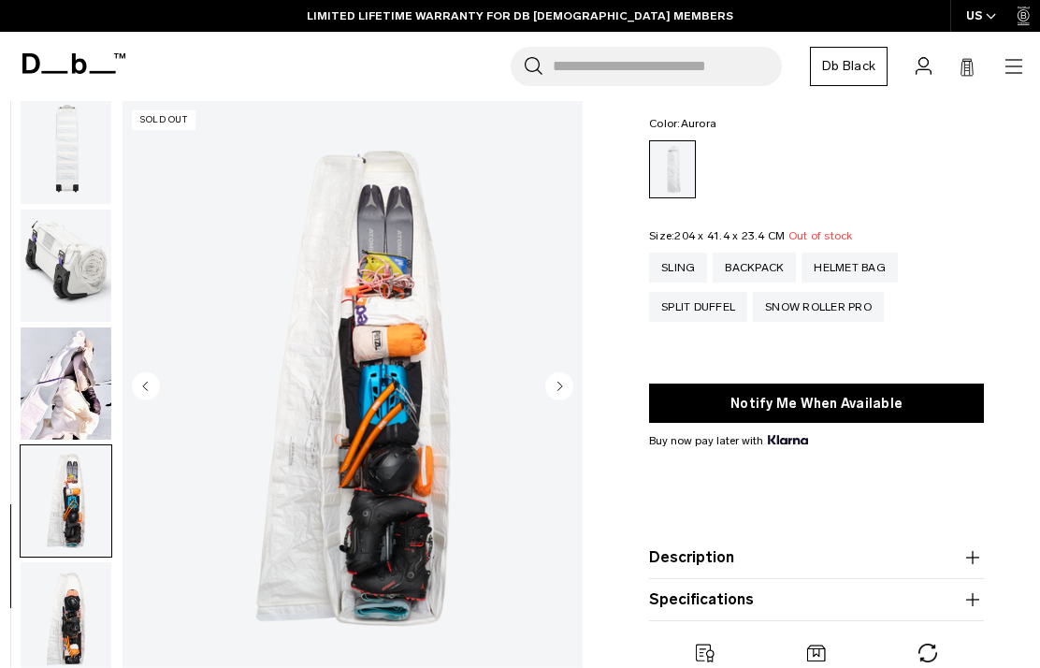
click at [565, 391] on circle "Next slide" at bounding box center [559, 386] width 28 height 28
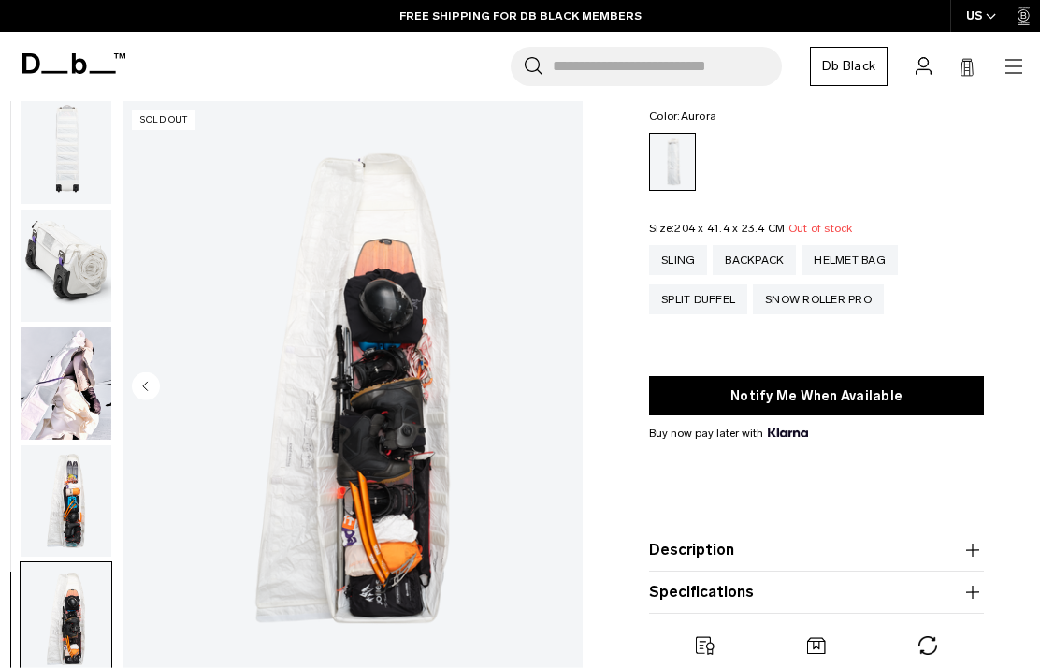
scroll to position [0, 0]
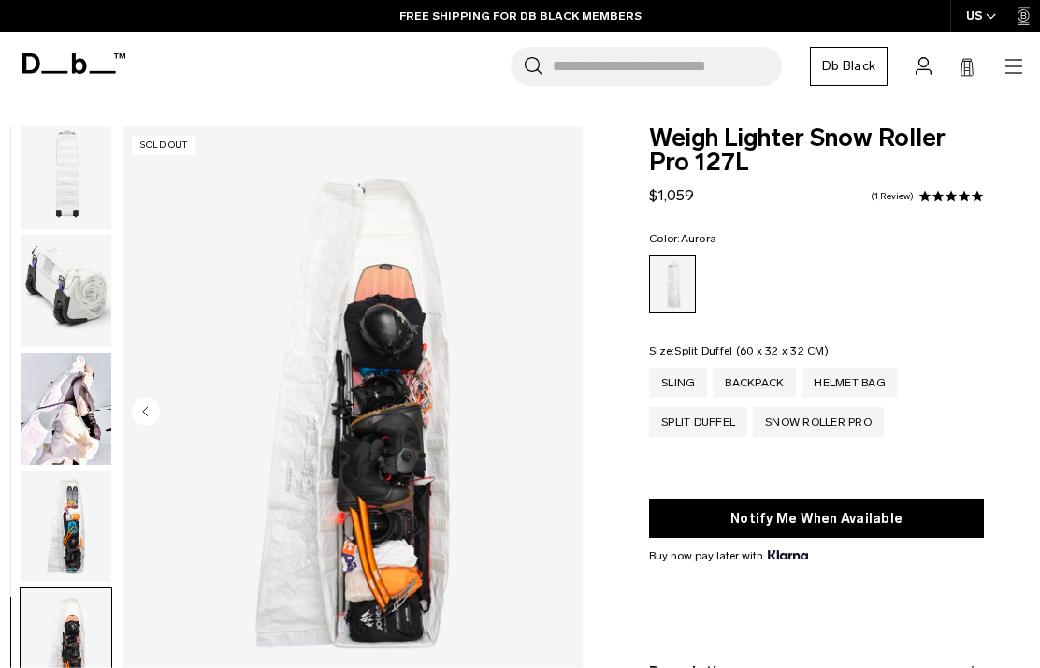
click at [720, 428] on div "Split Duffel" at bounding box center [698, 422] width 98 height 30
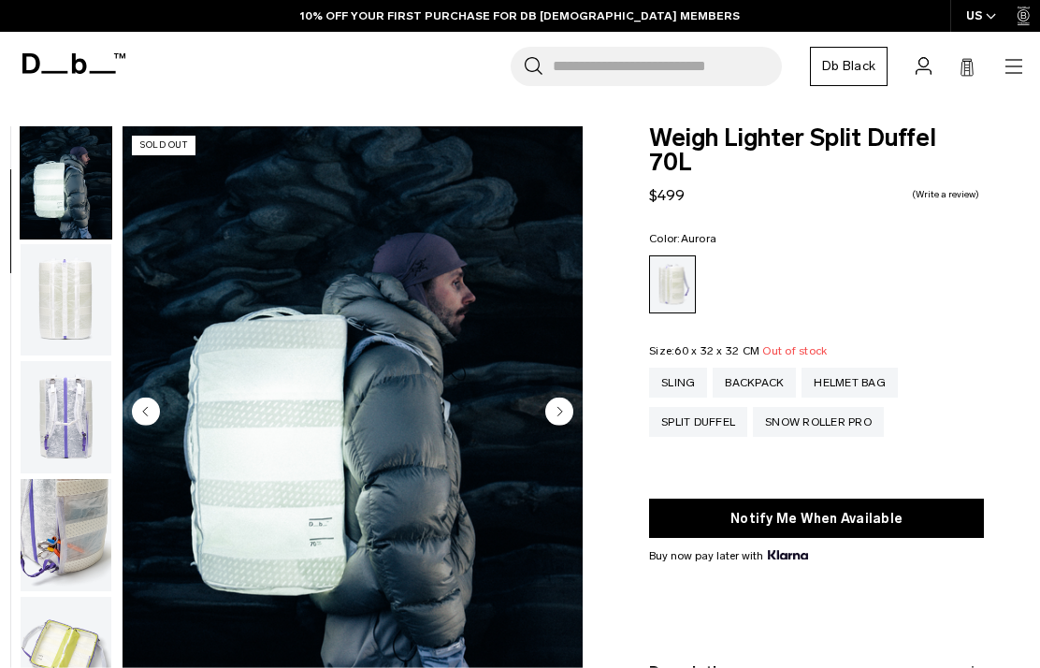
click at [51, 317] on img "button" at bounding box center [66, 300] width 91 height 112
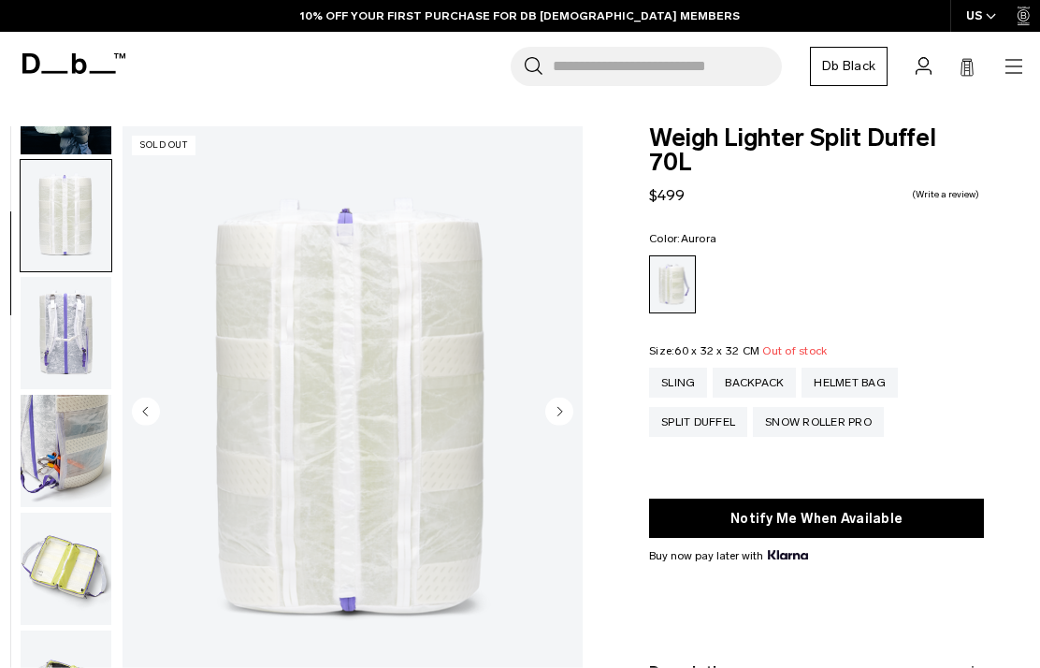
scroll to position [238, 0]
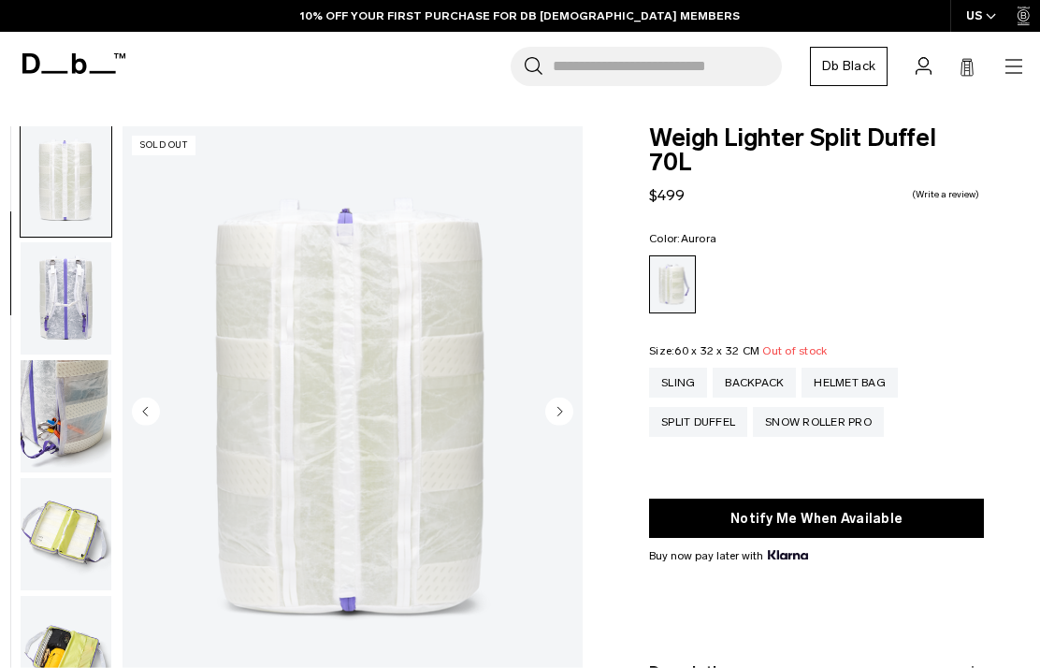
click at [49, 289] on img "button" at bounding box center [66, 298] width 91 height 112
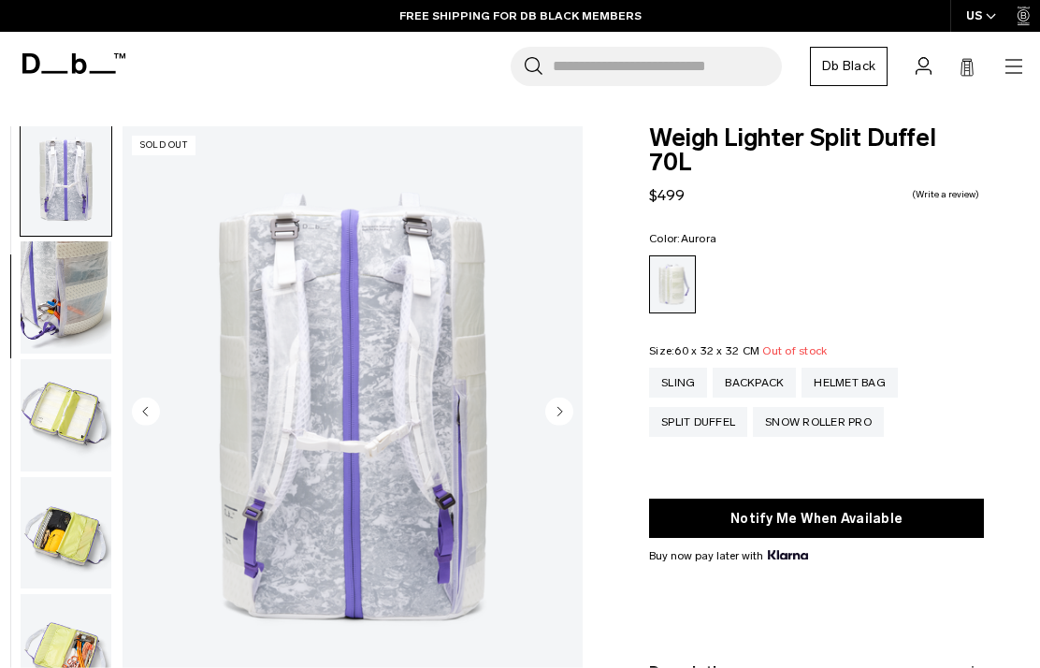
click at [65, 316] on img "button" at bounding box center [66, 297] width 91 height 112
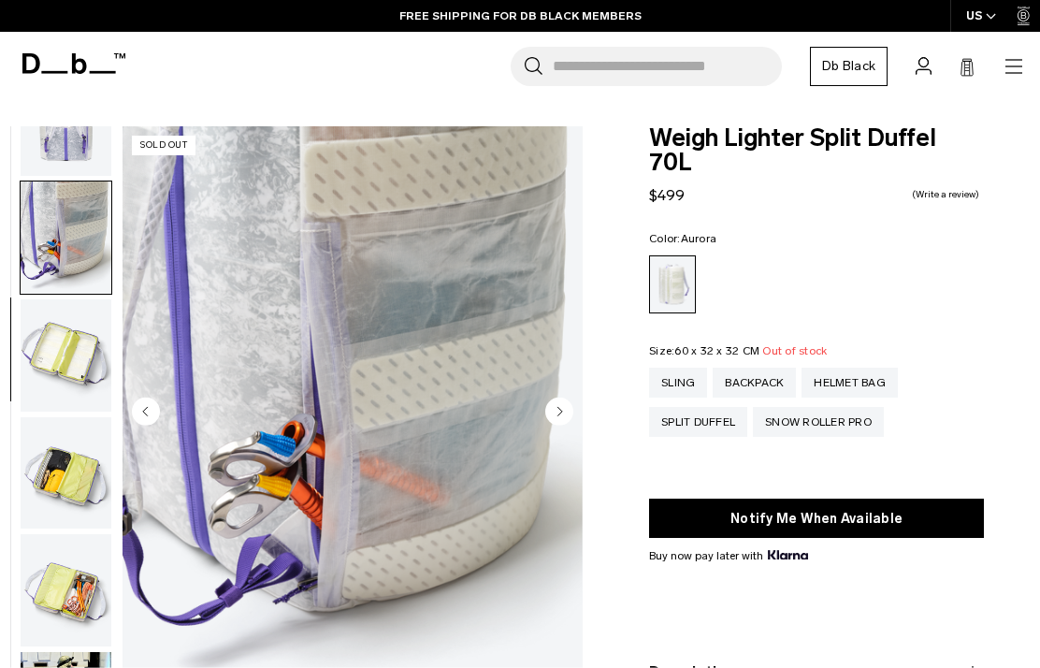
scroll to position [475, 0]
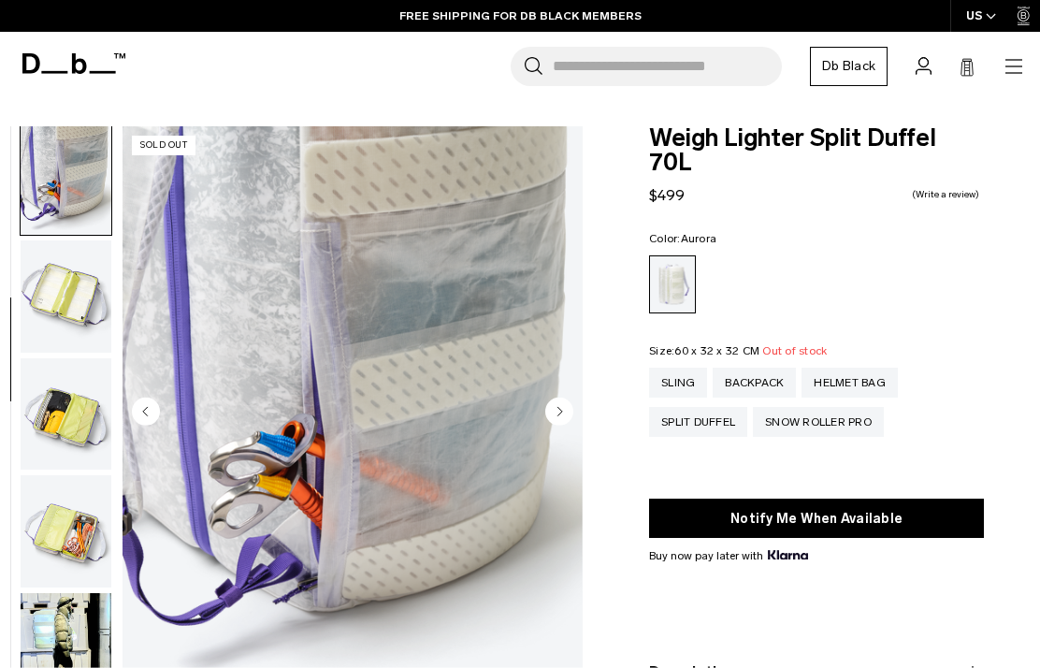
click at [42, 317] on img "button" at bounding box center [66, 296] width 91 height 112
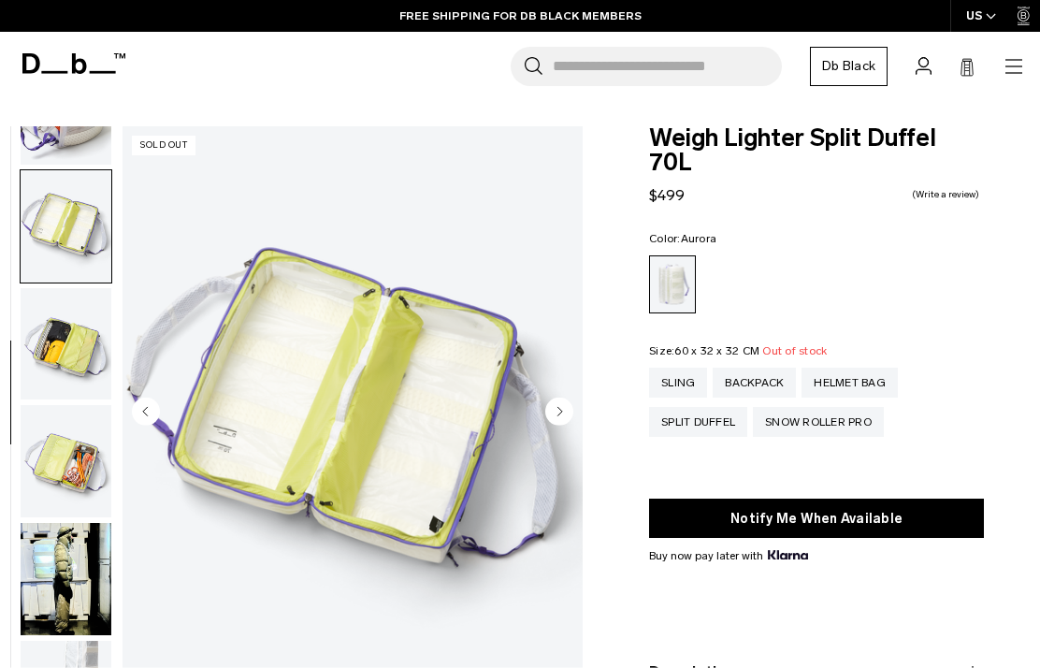
scroll to position [595, 0]
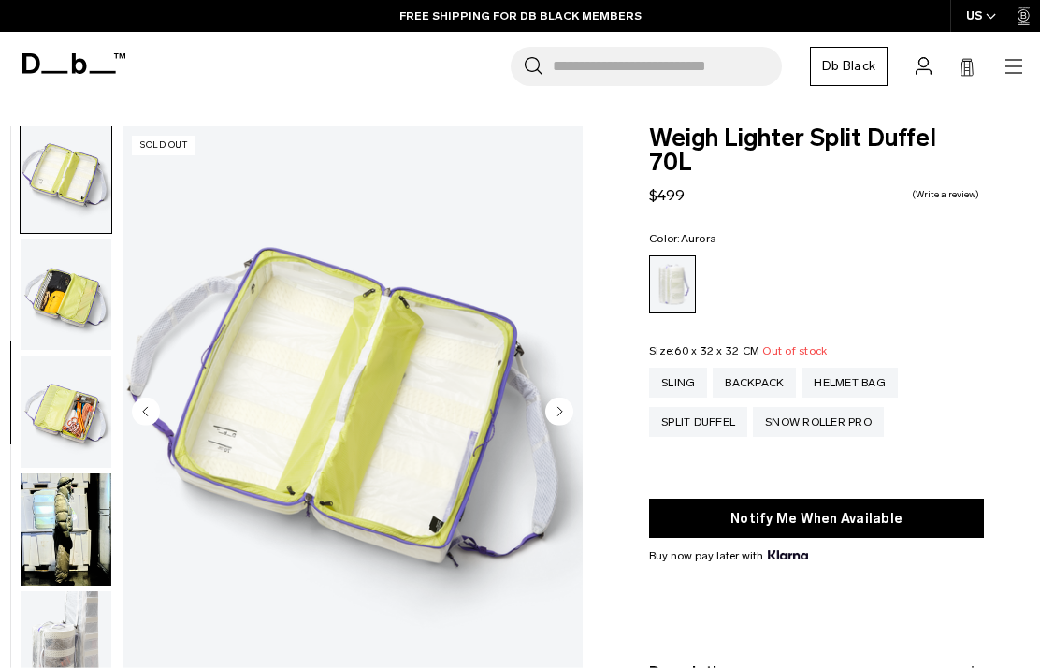
click at [58, 303] on img "button" at bounding box center [66, 294] width 91 height 112
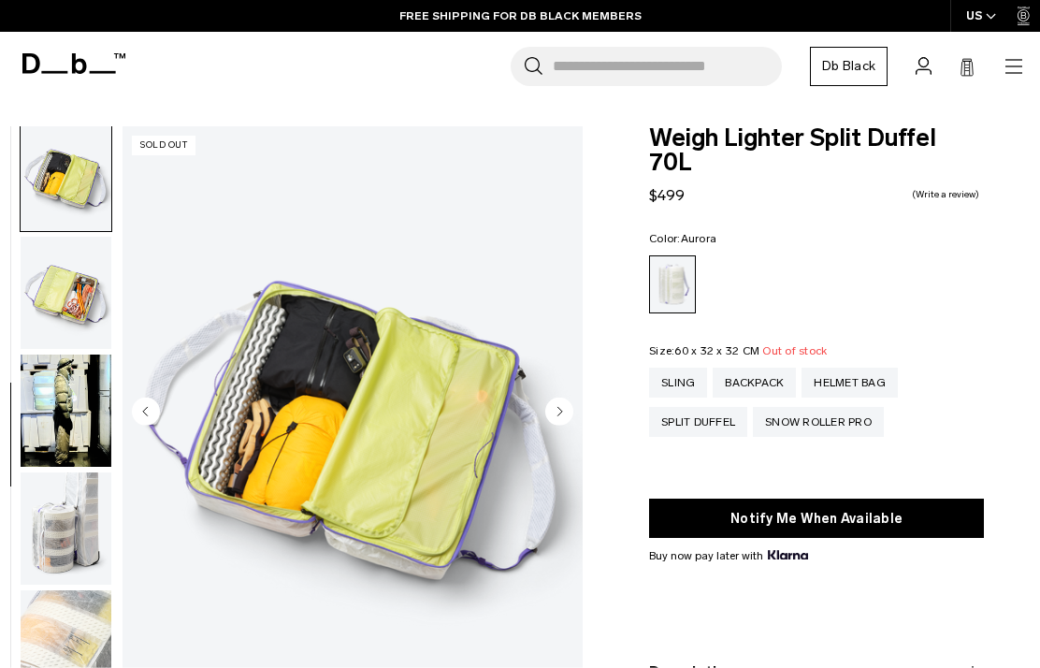
click at [53, 299] on img "button" at bounding box center [66, 293] width 91 height 112
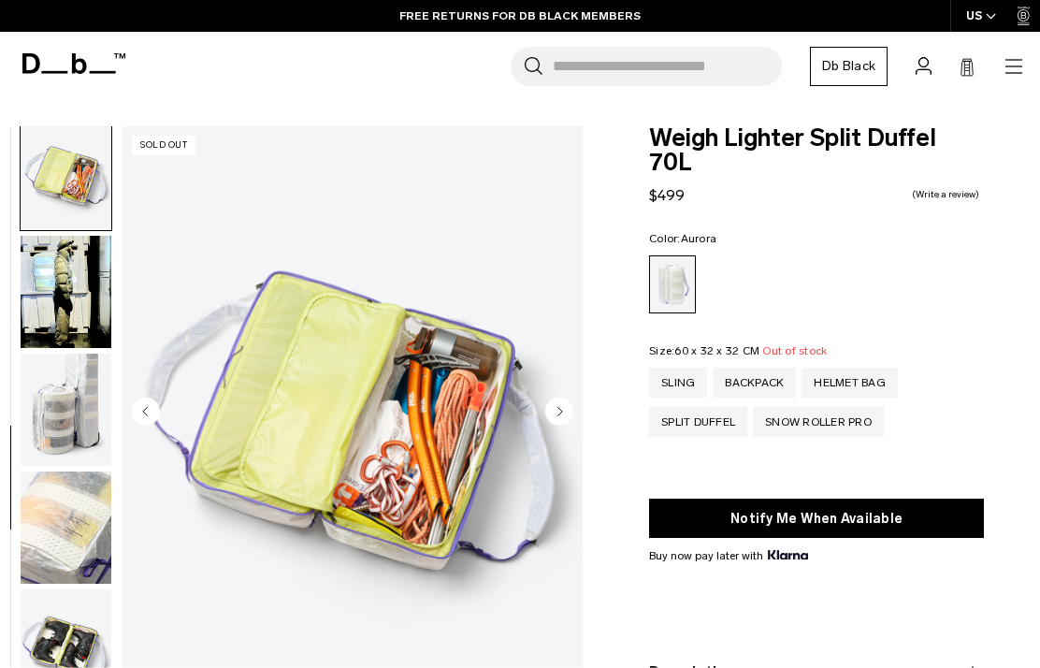
click at [50, 339] on img "button" at bounding box center [66, 292] width 91 height 112
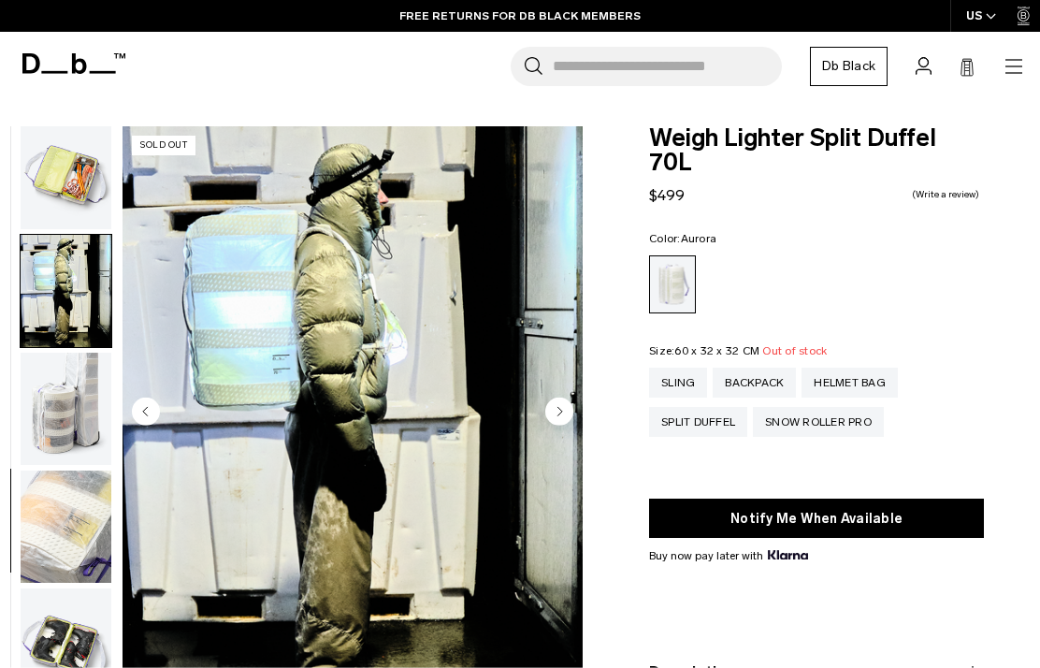
scroll to position [849, 0]
click at [53, 396] on img "button" at bounding box center [66, 409] width 91 height 112
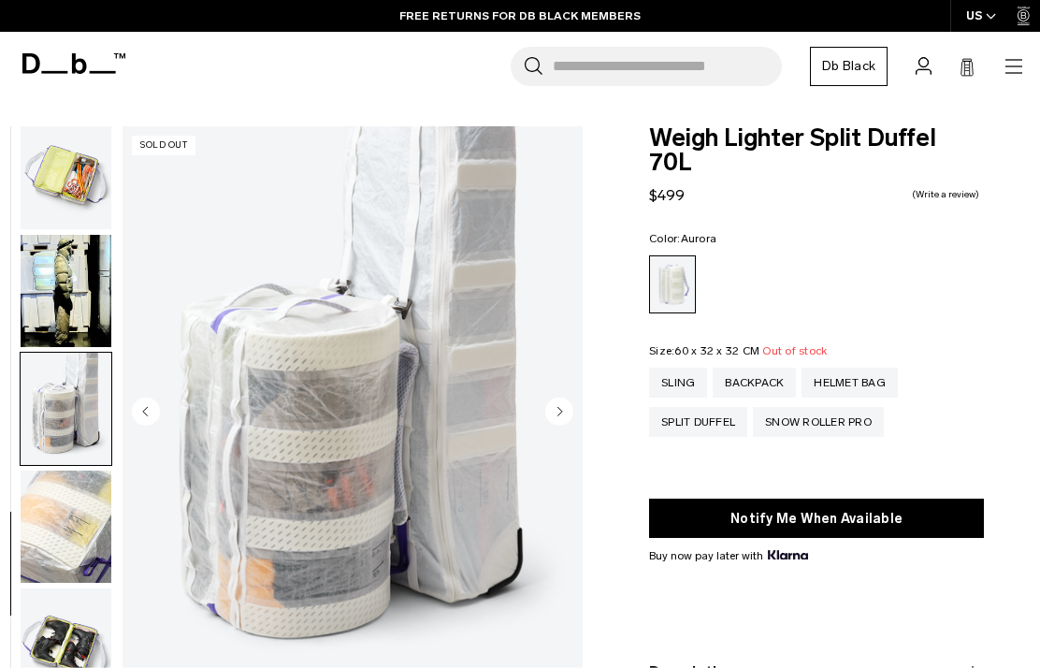
scroll to position [7, 0]
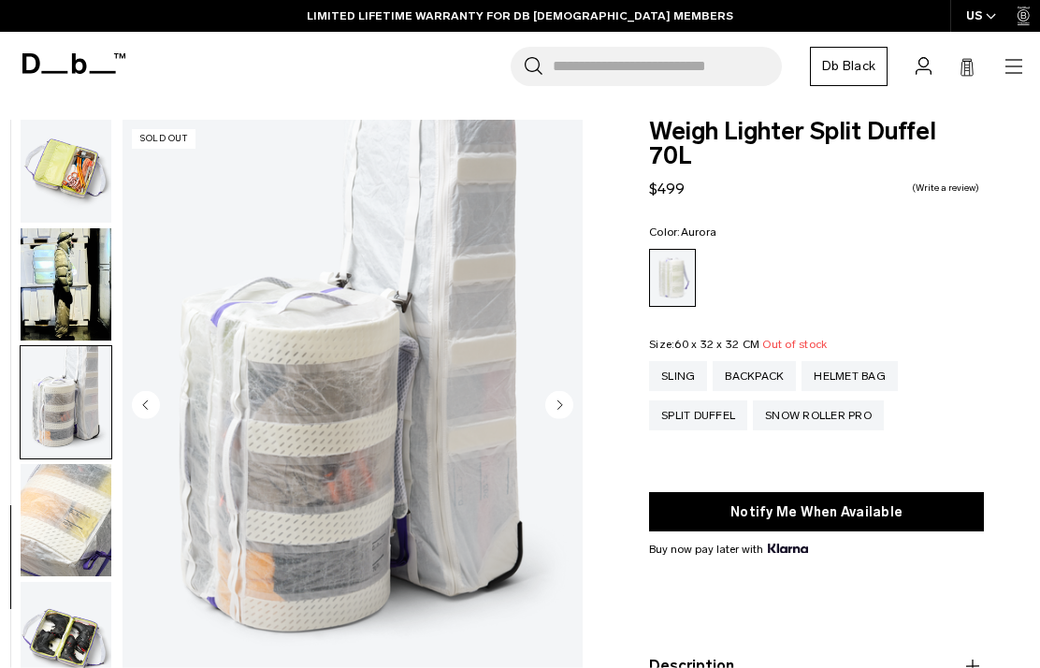
click at [36, 500] on img "button" at bounding box center [66, 520] width 91 height 112
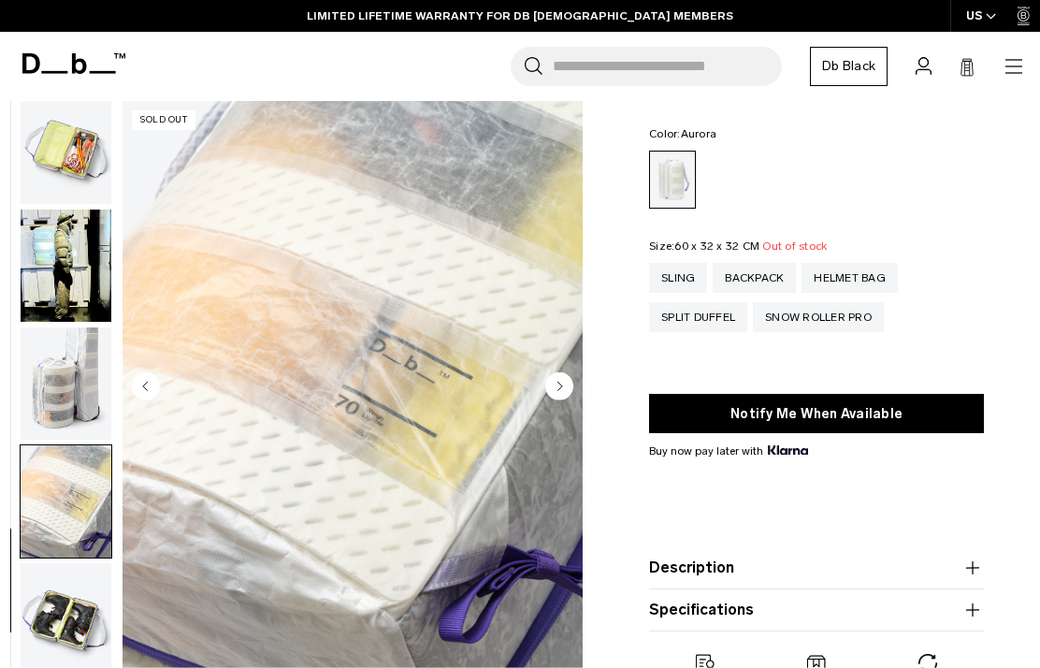
scroll to position [121, 0]
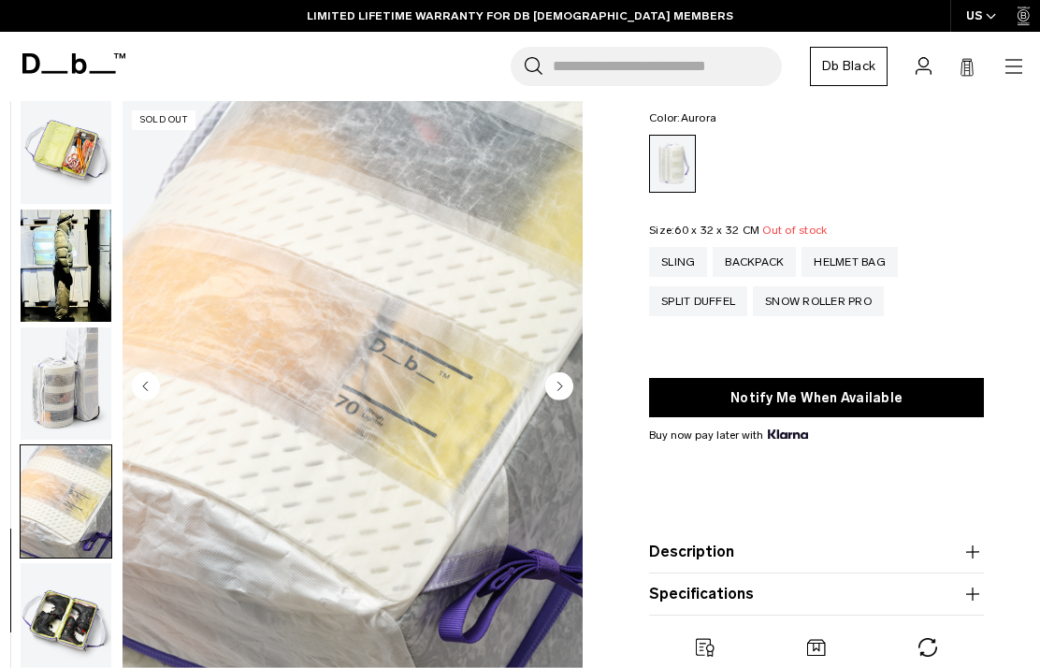
click at [64, 619] on img "button" at bounding box center [66, 619] width 91 height 112
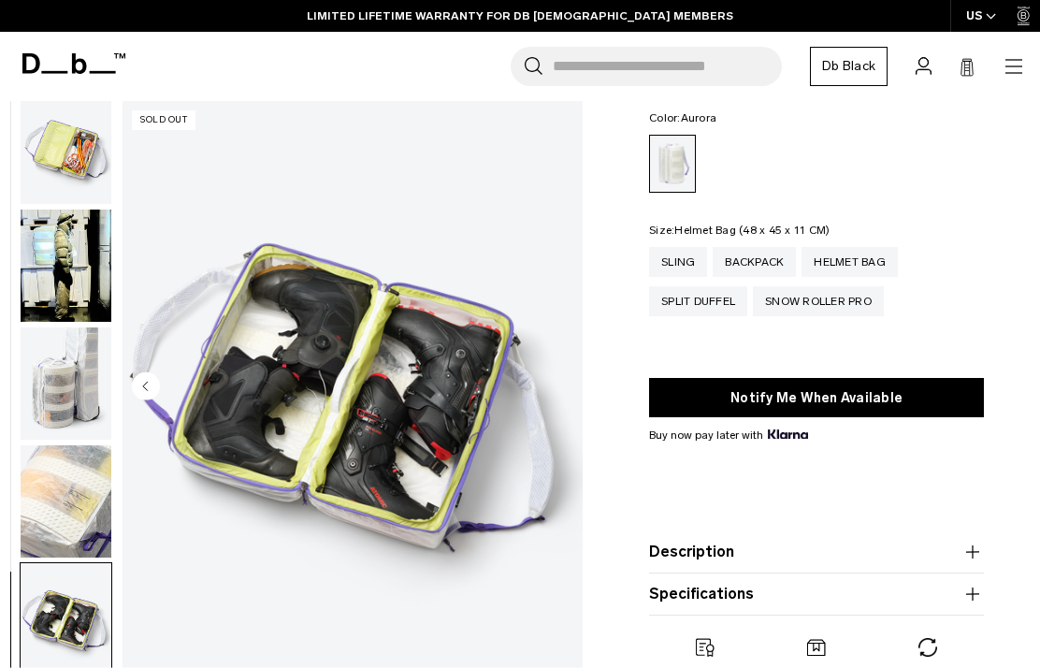
click at [879, 247] on div "Helmet Bag" at bounding box center [849, 262] width 96 height 30
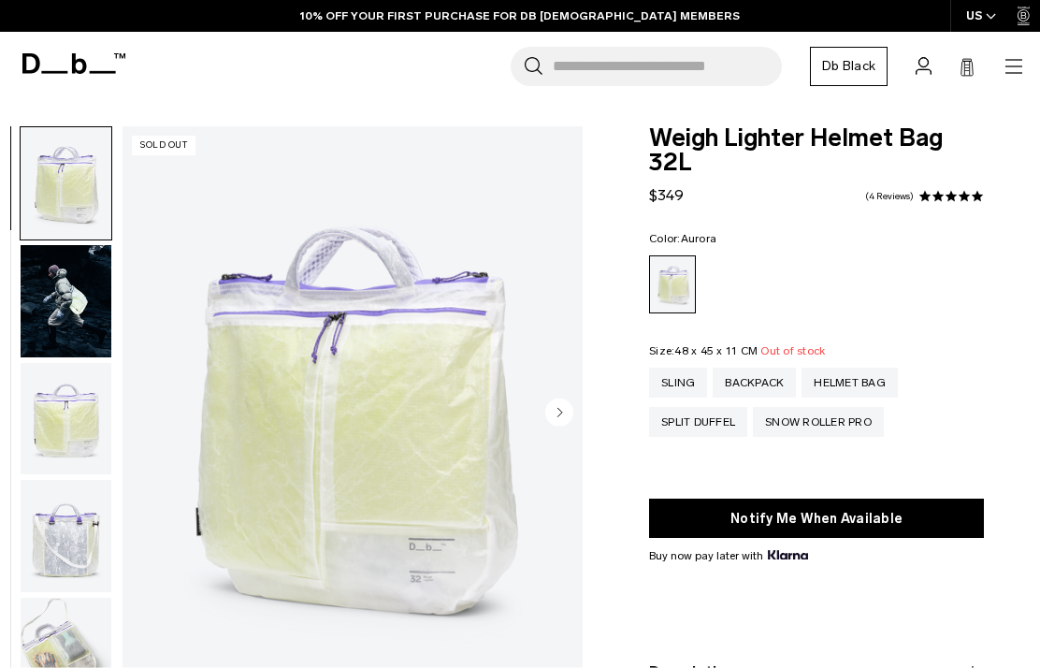
click at [72, 304] on img "button" at bounding box center [66, 301] width 91 height 112
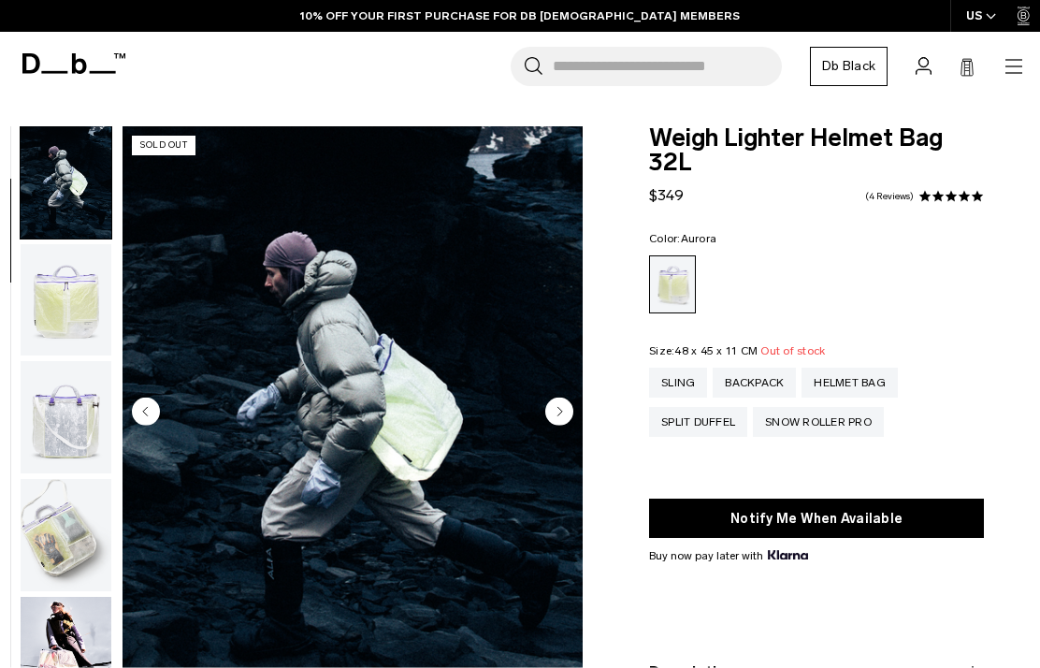
click at [77, 554] on img "button" at bounding box center [66, 535] width 91 height 112
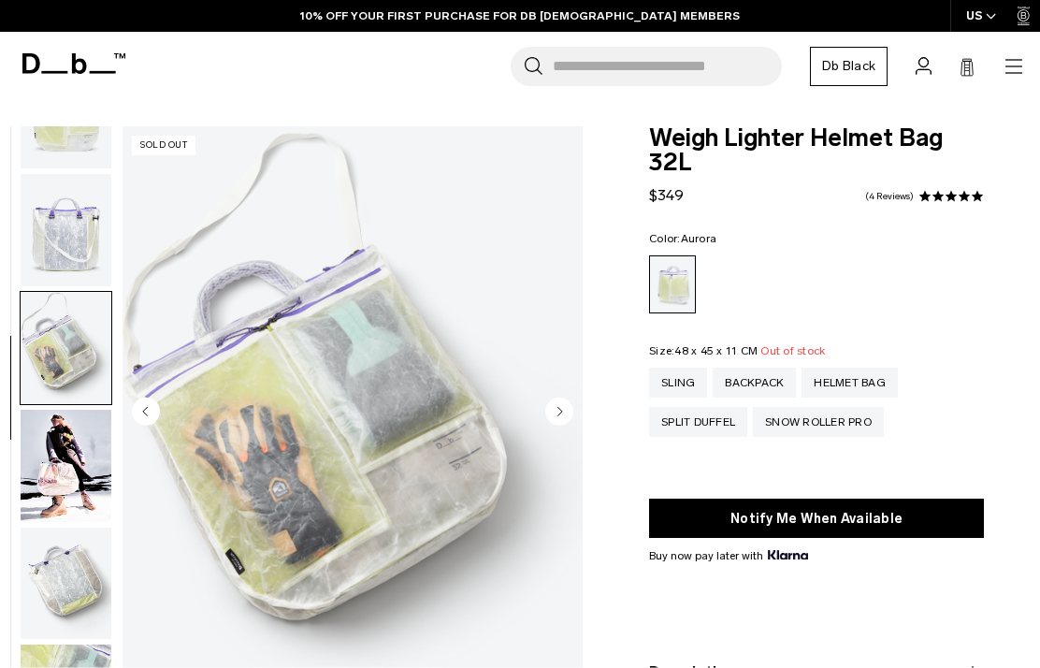
scroll to position [475, 0]
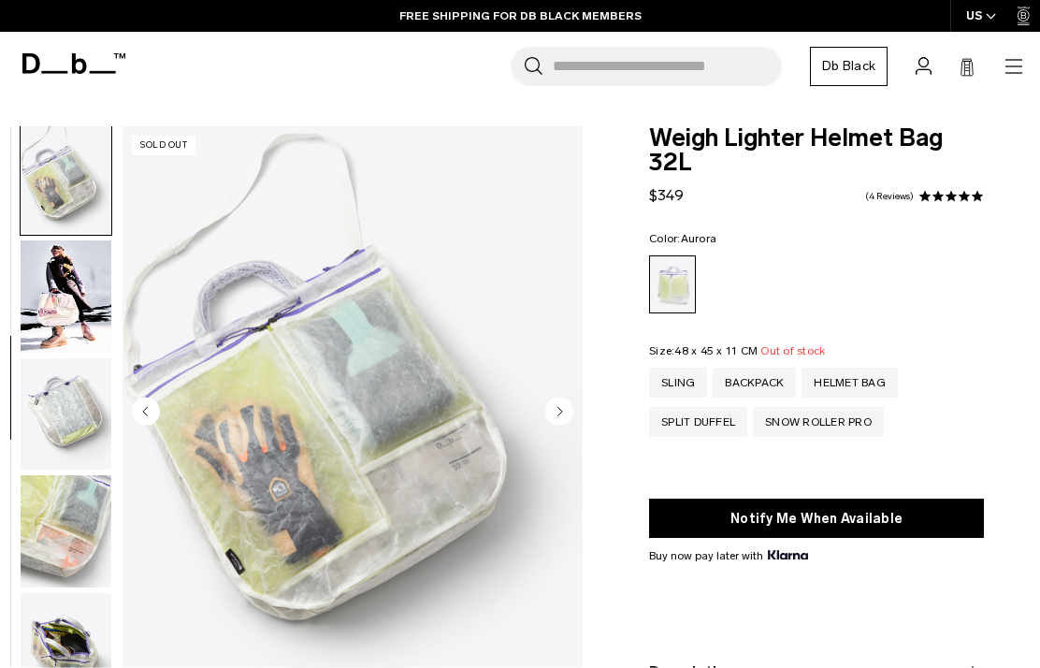
click at [76, 530] on img "button" at bounding box center [66, 531] width 91 height 112
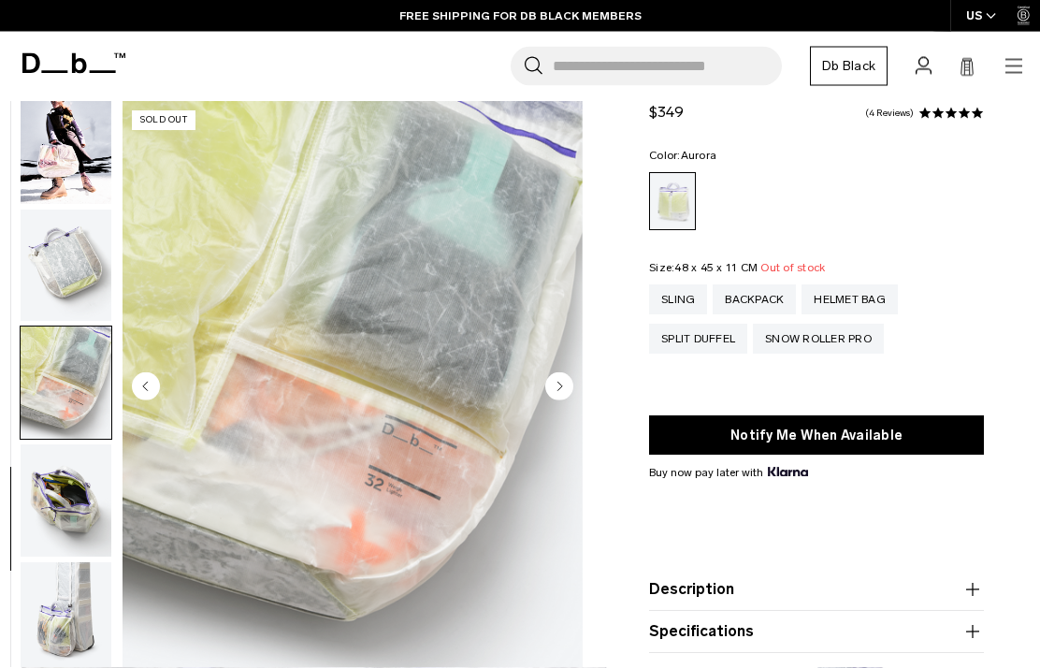
scroll to position [84, 0]
click at [83, 523] on img "button" at bounding box center [66, 500] width 91 height 112
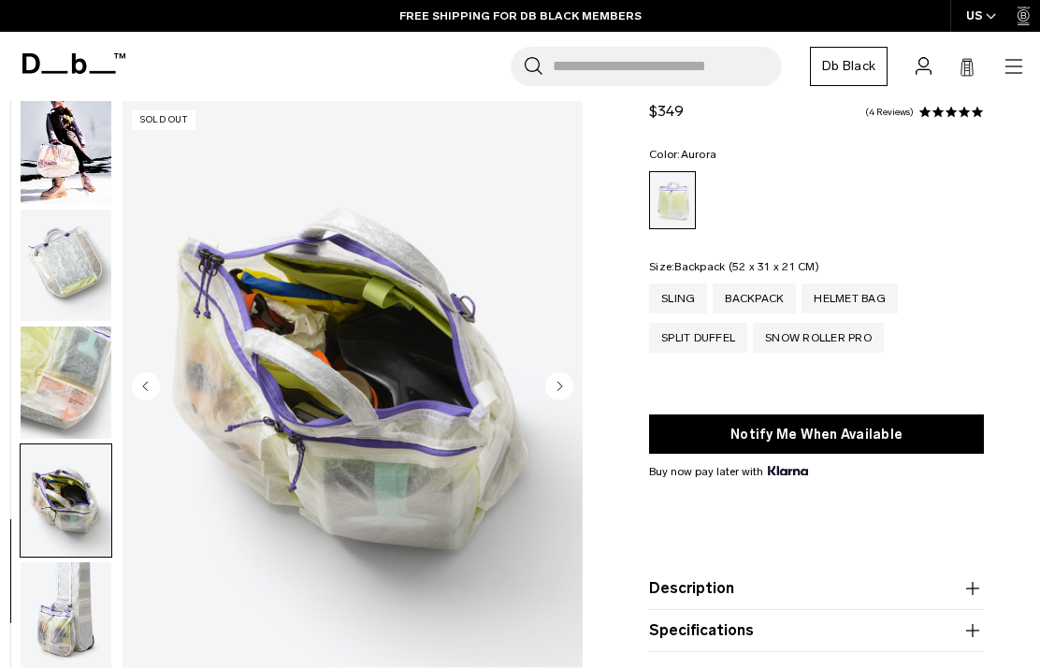
click at [746, 302] on div "Backpack" at bounding box center [754, 298] width 83 height 30
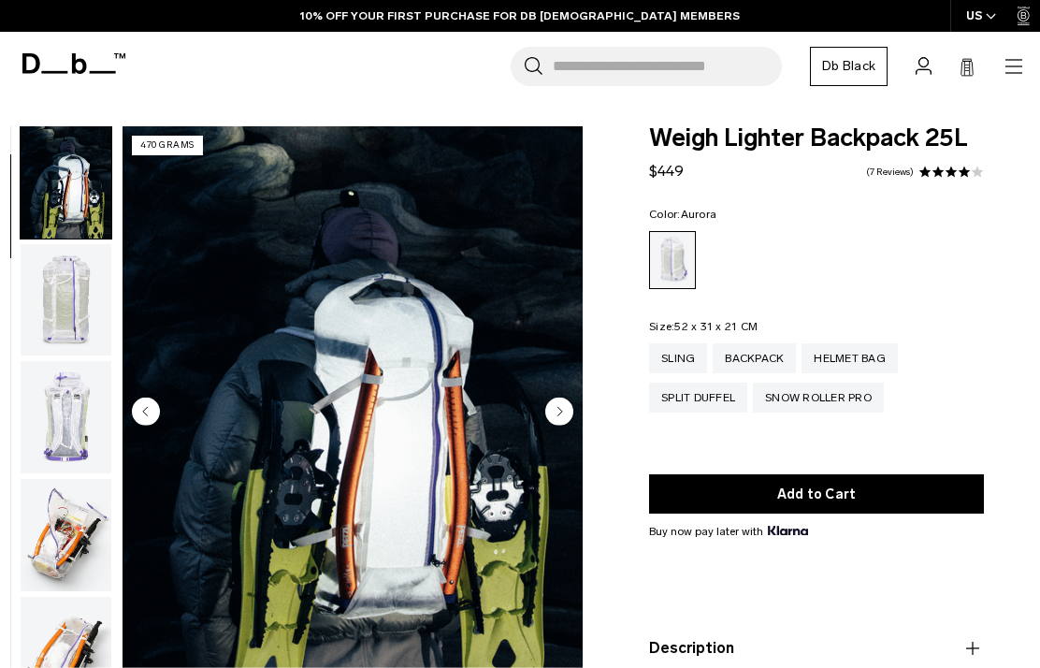
click at [566, 415] on circle "Next slide" at bounding box center [559, 411] width 28 height 28
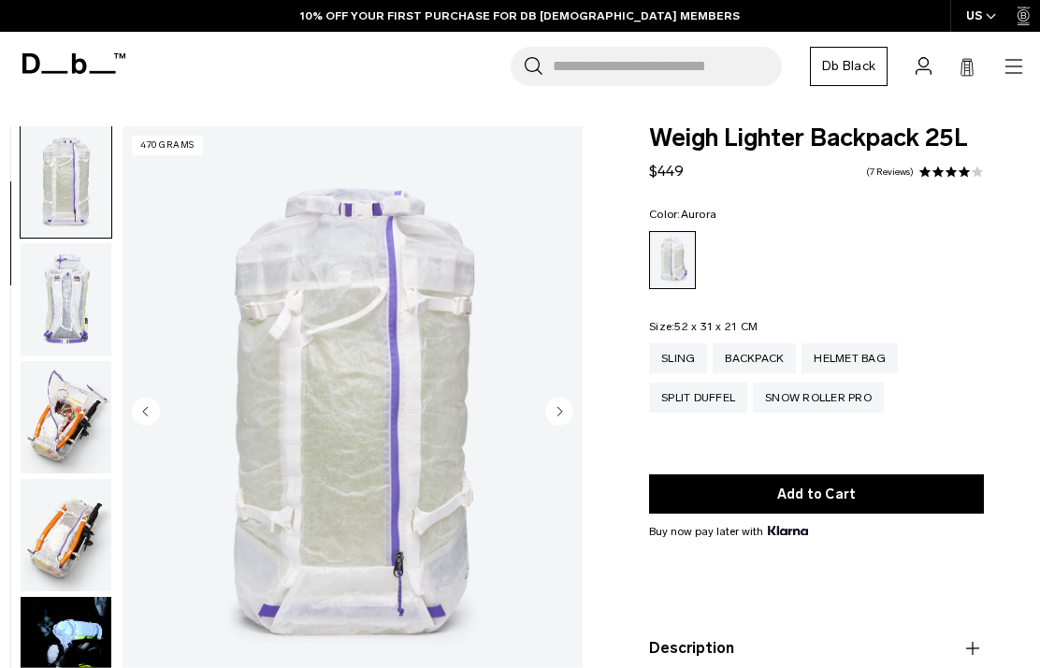
click at [572, 419] on icon "Next slide" at bounding box center [559, 411] width 28 height 28
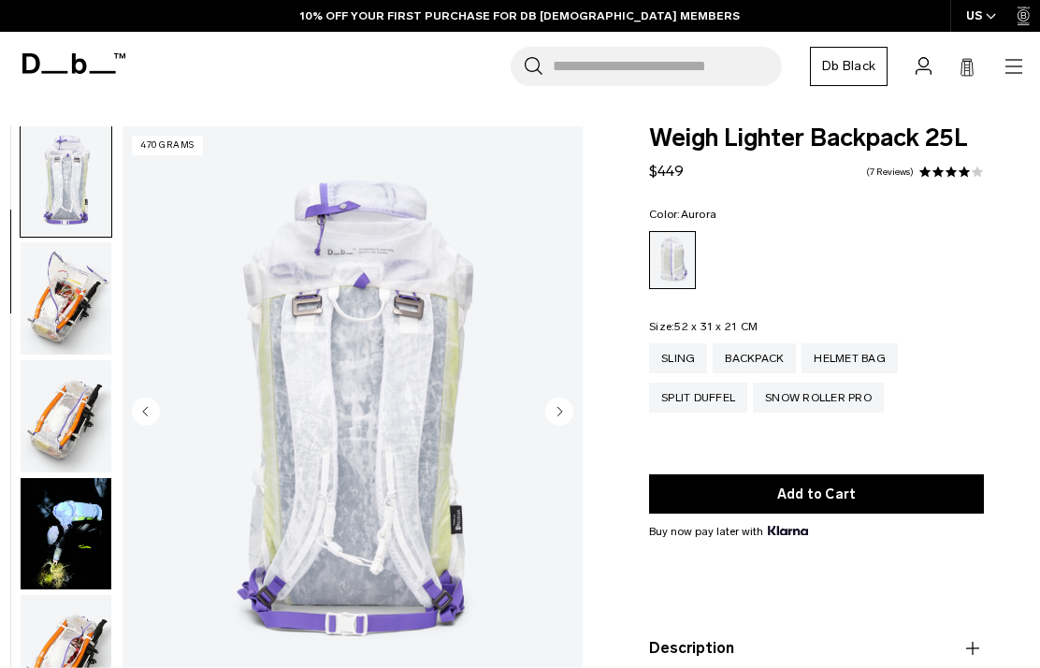
click at [566, 417] on circle "Next slide" at bounding box center [559, 411] width 28 height 28
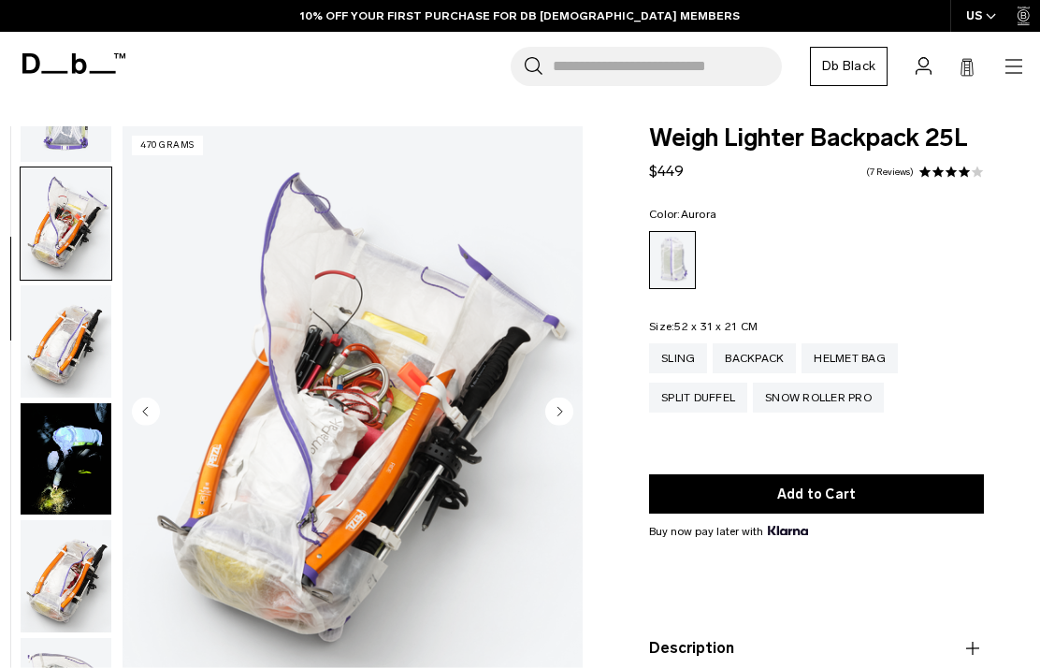
scroll to position [474, 0]
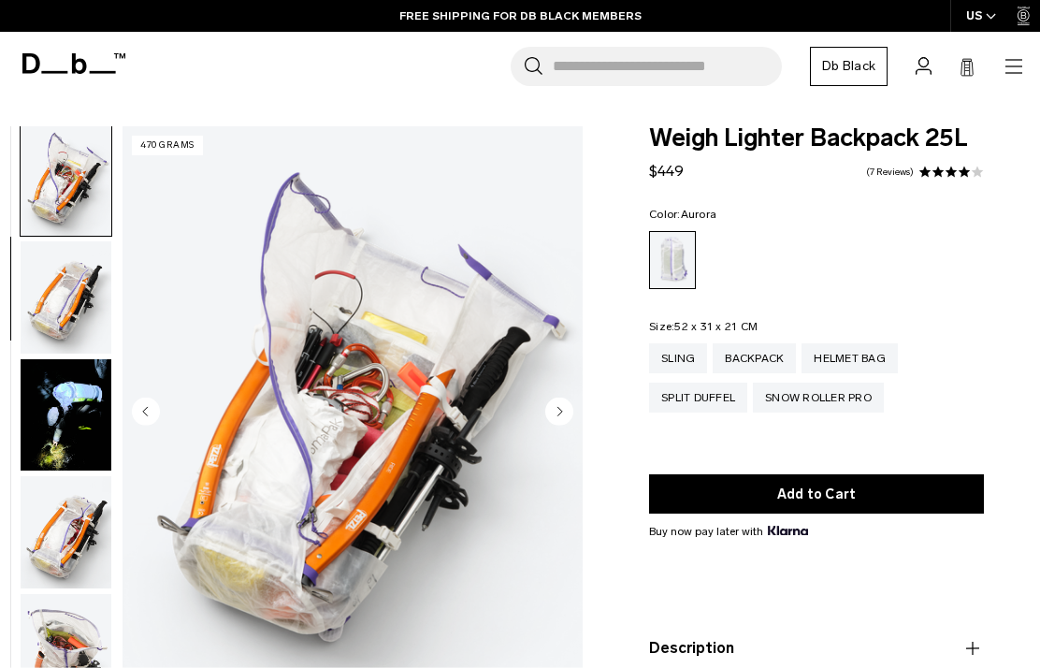
click at [567, 417] on circle "Next slide" at bounding box center [559, 411] width 28 height 28
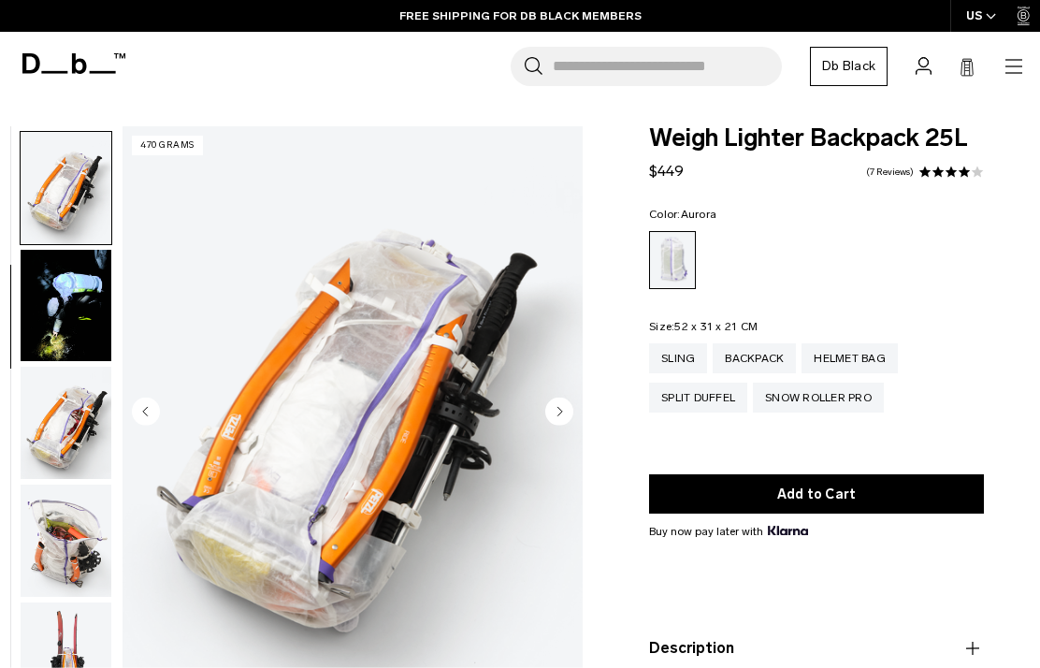
scroll to position [593, 0]
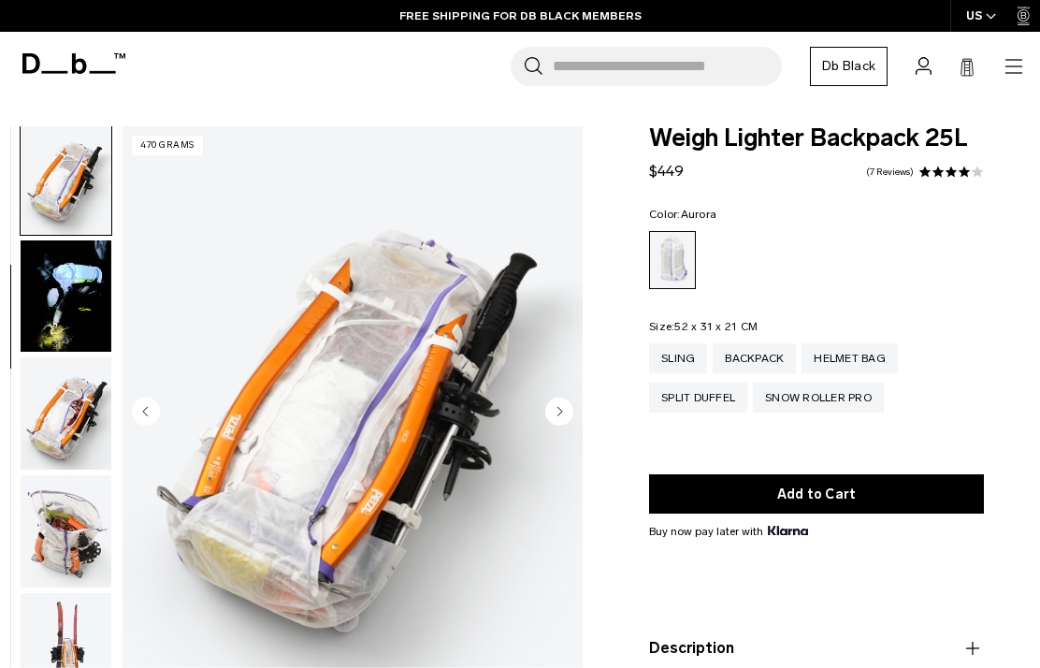
click at [84, 558] on img "button" at bounding box center [66, 531] width 91 height 112
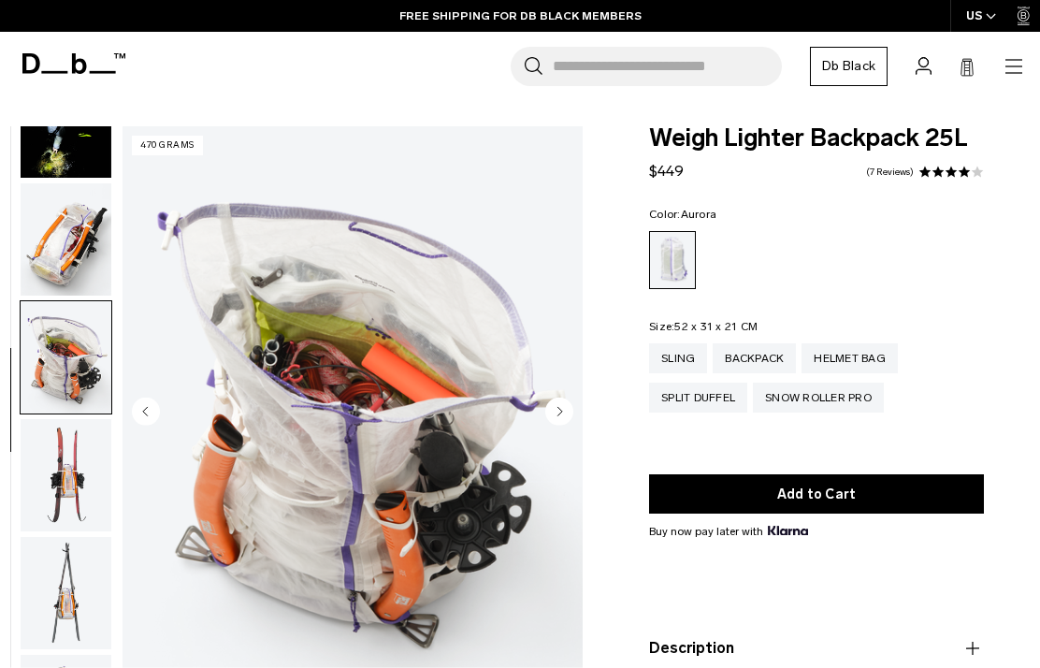
scroll to position [948, 0]
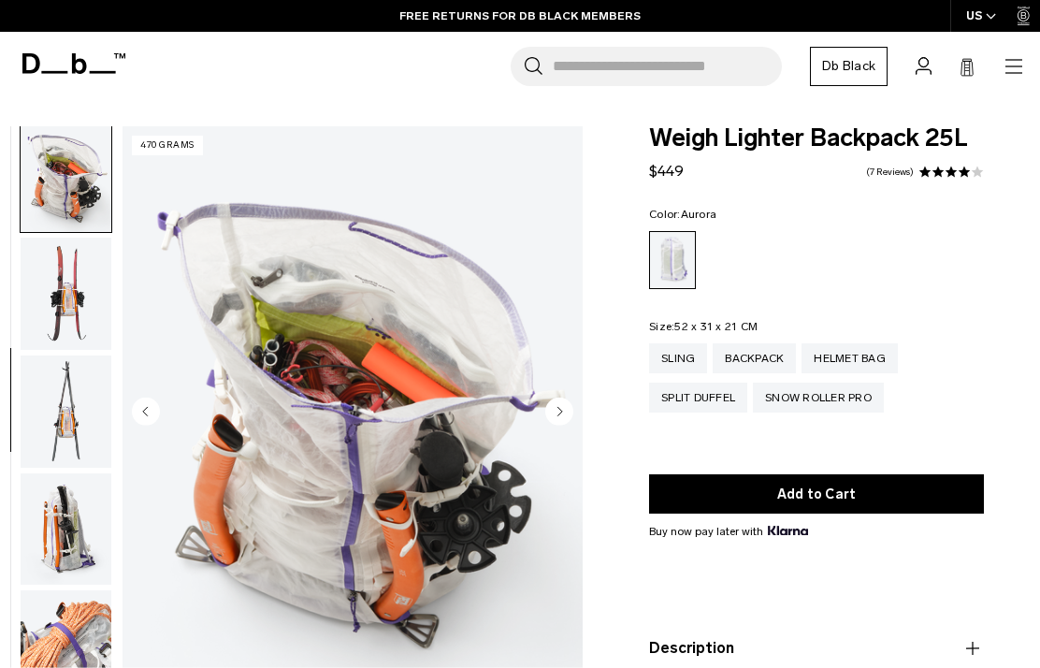
click at [67, 549] on img "button" at bounding box center [66, 529] width 91 height 112
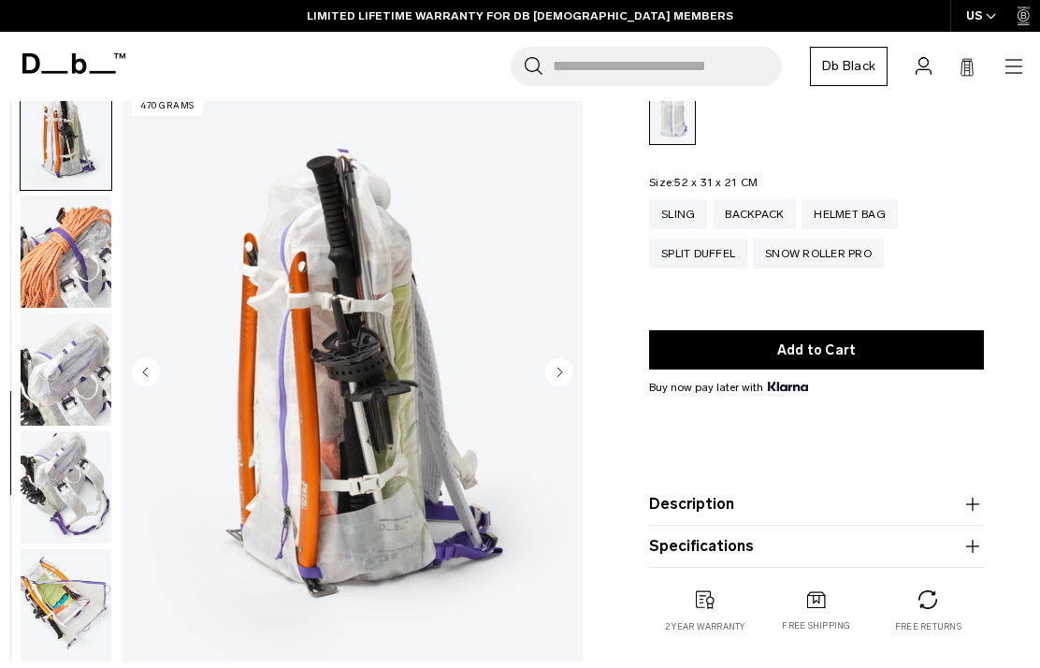
scroll to position [0, 0]
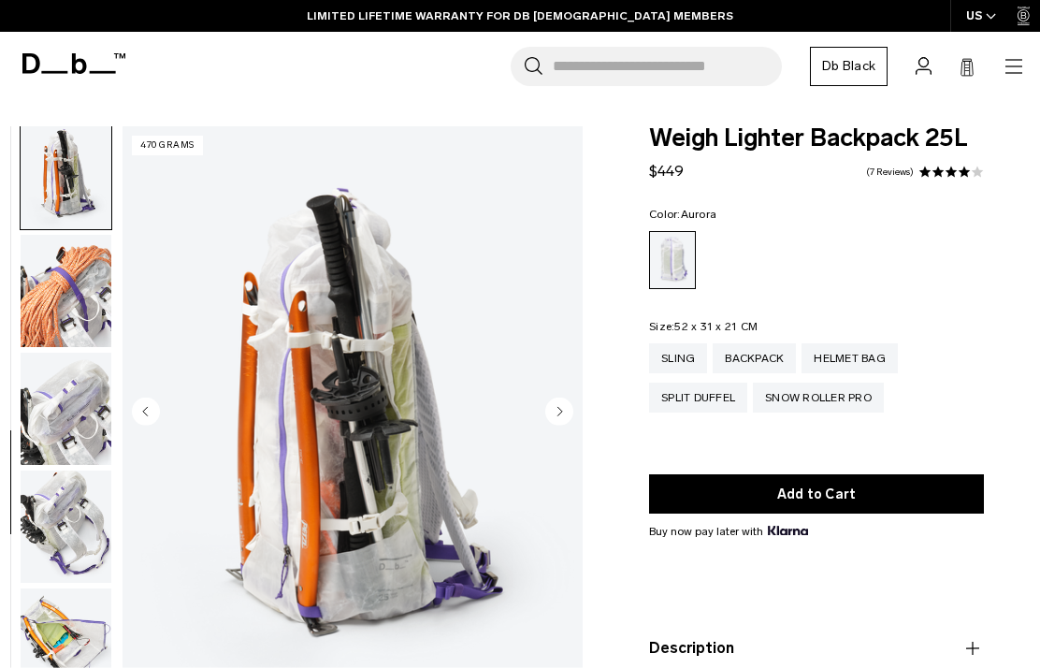
click at [50, 63] on icon at bounding box center [73, 63] width 103 height 21
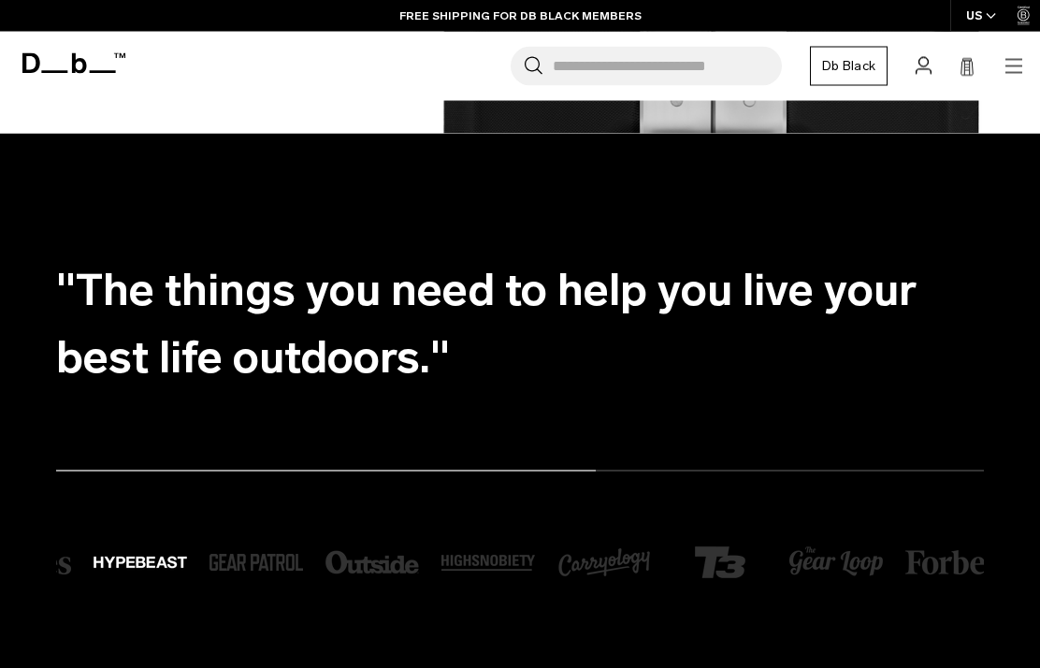
scroll to position [2461, 0]
